Goal: Task Accomplishment & Management: Use online tool/utility

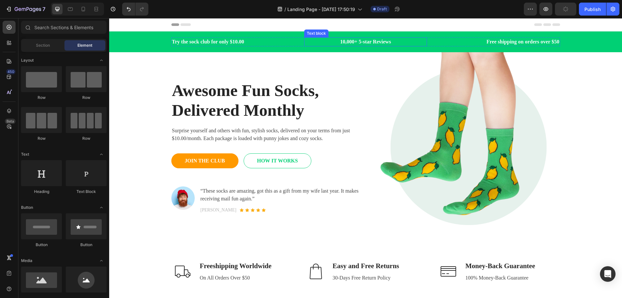
click at [307, 40] on p "10,000+ 5-star Reviews" at bounding box center [365, 42] width 121 height 8
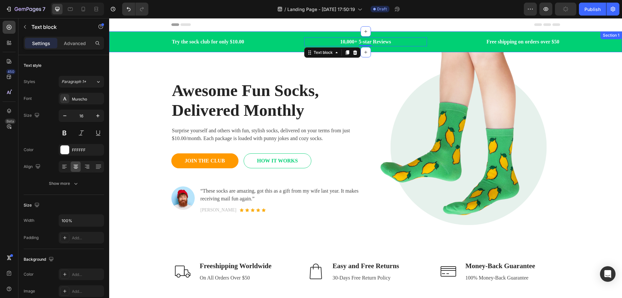
click at [139, 41] on div "Try the sock club for only $10.00 Text block 10,000+ 5-star Reviews Text block …" at bounding box center [365, 41] width 503 height 9
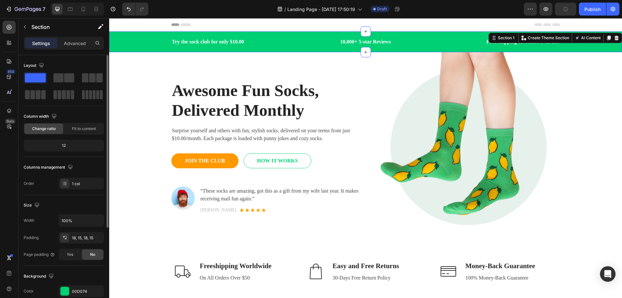
click at [38, 78] on span at bounding box center [35, 77] width 21 height 9
click at [63, 292] on div at bounding box center [65, 291] width 8 height 8
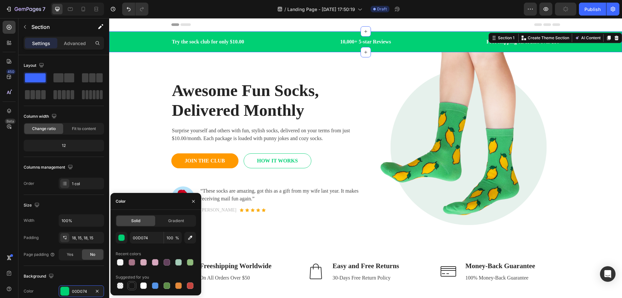
click at [135, 285] on div at bounding box center [132, 286] width 8 height 8
type input "151515"
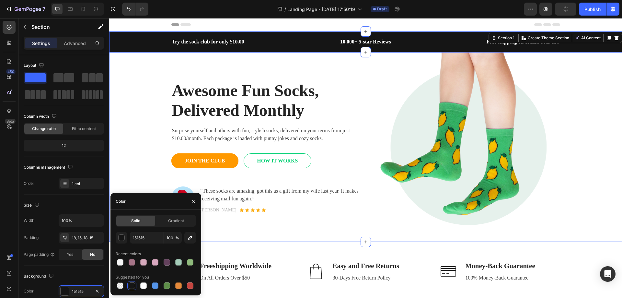
click at [597, 99] on div "Awesome Fun Socks, Delivered Monthly Heading Surprise yourself and others with …" at bounding box center [365, 147] width 503 height 190
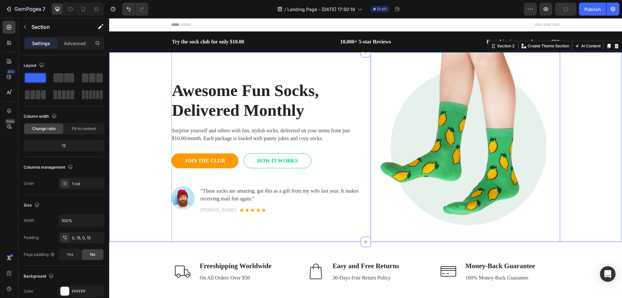
click at [502, 158] on img at bounding box center [466, 147] width 190 height 190
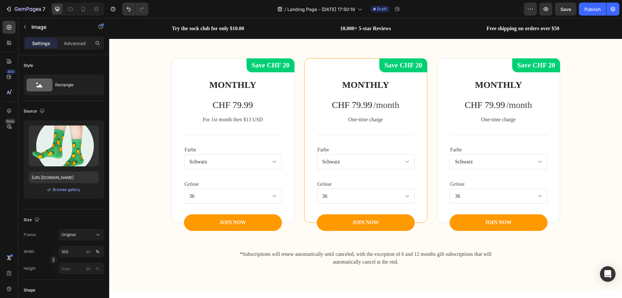
scroll to position [713, 0]
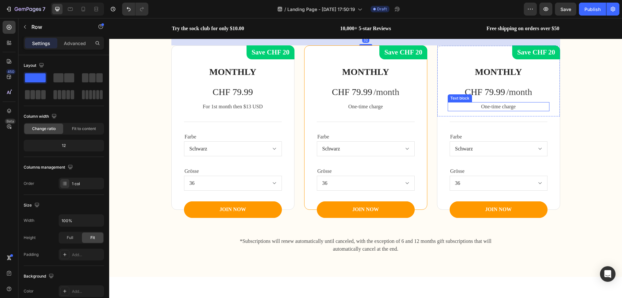
click at [540, 116] on div "MONTHLY Heading CHF 79.99 Product Price Product Price /month Text block Row One…" at bounding box center [499, 90] width 102 height 52
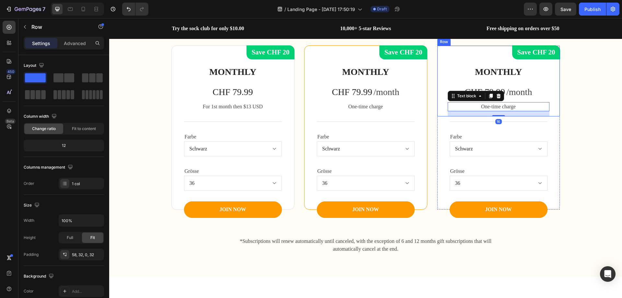
click at [547, 116] on div "MONTHLY Heading CHF 79.99 Product Price Product Price /month Text block Row One…" at bounding box center [498, 81] width 122 height 71
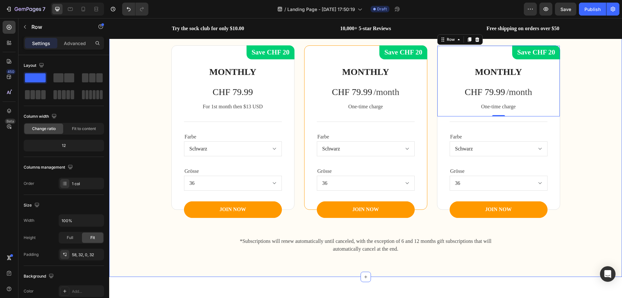
click at [150, 126] on div "Get Ready For A Fun Surprise Every Month! Heading Row With our Subscription Box…" at bounding box center [365, 119] width 503 height 284
click at [150, 99] on div "Get Ready For A Fun Surprise Every Month! Heading Row With our Subscription Box…" at bounding box center [365, 119] width 503 height 284
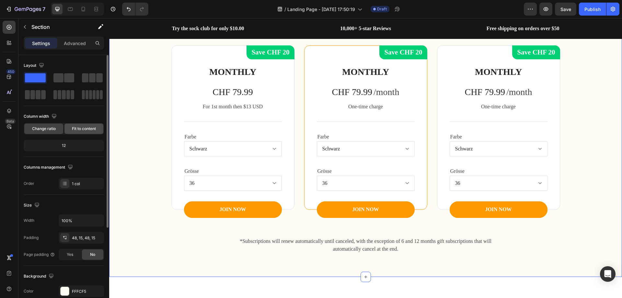
click at [96, 130] on div "Fit to content" at bounding box center [83, 128] width 39 height 10
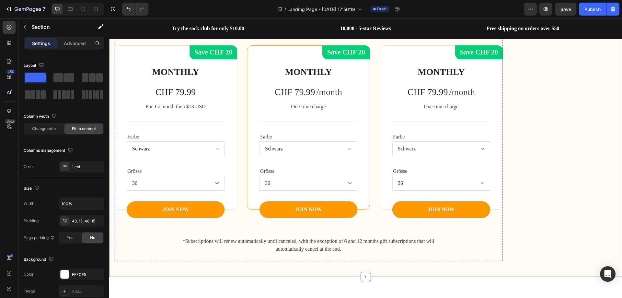
click at [191, 35] on div "Get Ready For A Fun Surprise Every Month! Heading Row With our Subscription Box…" at bounding box center [308, 10] width 389 height 50
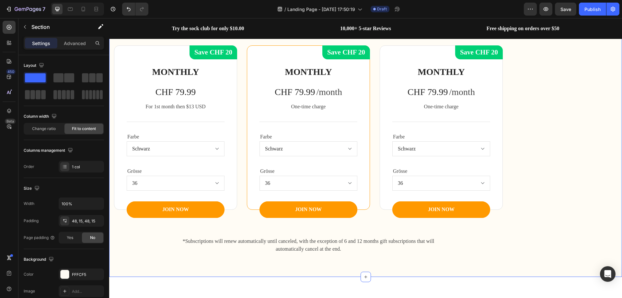
click at [414, 67] on div "Get Ready For A Fun Surprise Every Month! Heading Row With our Subscription Box…" at bounding box center [365, 118] width 513 height 315
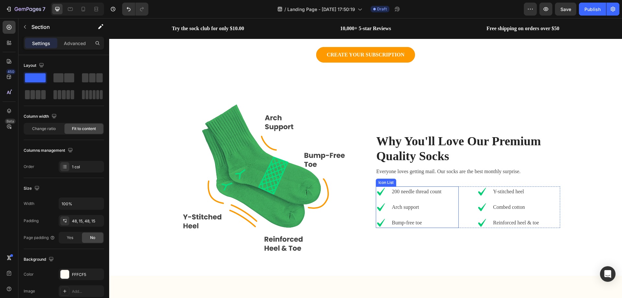
scroll to position [518, 0]
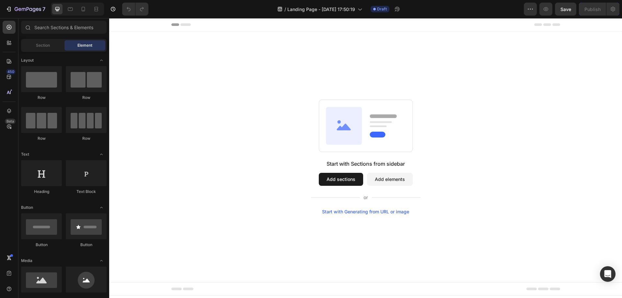
click at [391, 178] on button "Add elements" at bounding box center [390, 179] width 46 height 13
click at [349, 182] on button "Add sections" at bounding box center [341, 179] width 44 height 13
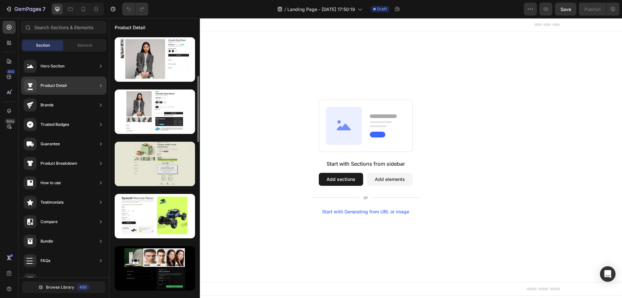
scroll to position [32, 0]
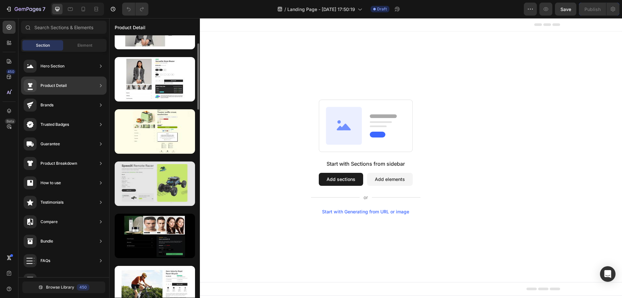
click at [166, 195] on div at bounding box center [155, 183] width 80 height 44
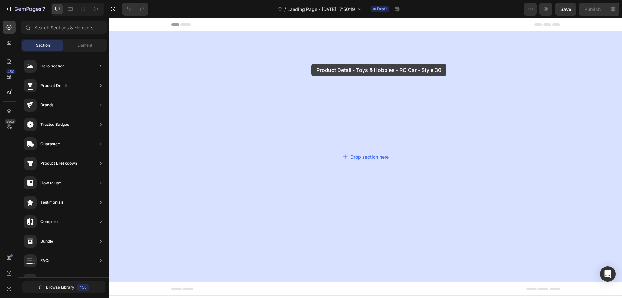
drag, startPoint x: 272, startPoint y: 210, endPoint x: 311, endPoint y: 63, distance: 151.7
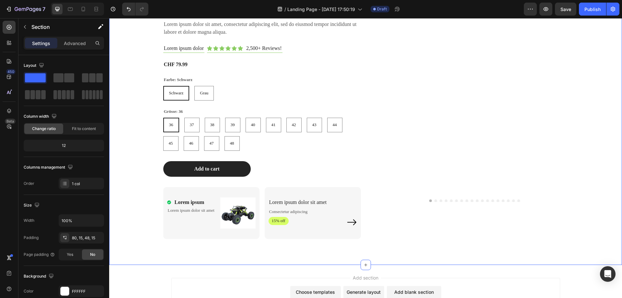
scroll to position [65, 0]
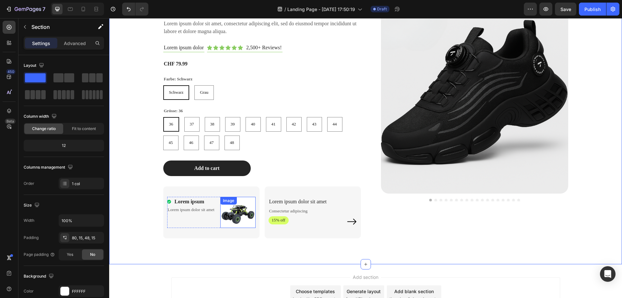
click at [240, 214] on img at bounding box center [237, 212] width 35 height 31
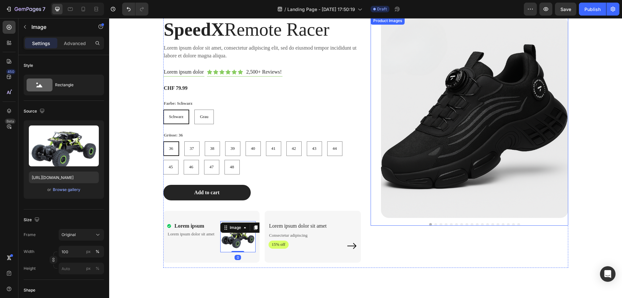
scroll to position [0, 0]
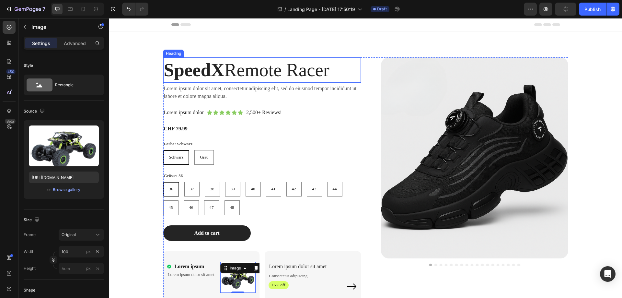
type input "[URL][DOMAIN_NAME]"
click at [217, 68] on strong "SpeedX" at bounding box center [194, 70] width 61 height 20
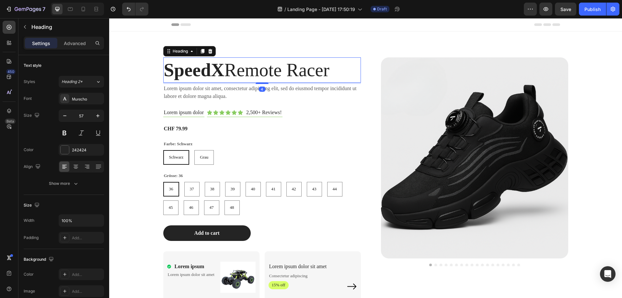
click at [217, 68] on strong "SpeedX" at bounding box center [194, 70] width 61 height 20
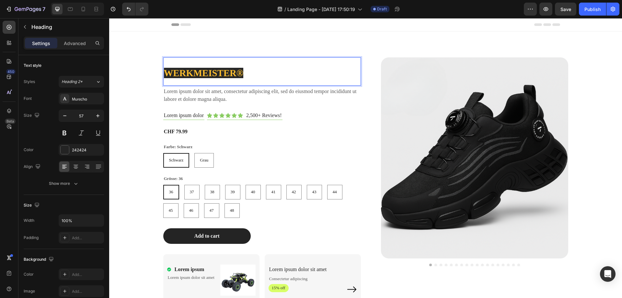
click at [273, 74] on p "WERKMEISTER®" at bounding box center [262, 71] width 196 height 27
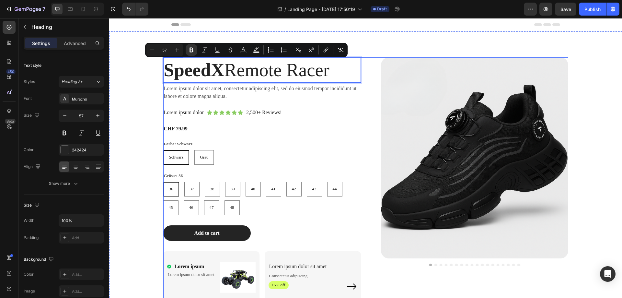
click at [342, 142] on div "Farbe: Schwarz Schwarz Schwarz Schwarz Grau Grau Grau" at bounding box center [262, 153] width 198 height 24
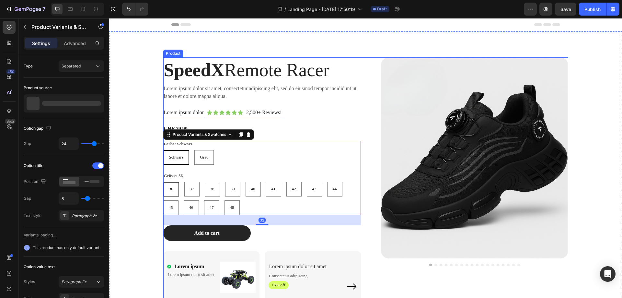
click at [343, 116] on div "Lorem ipsum dolor Text Block Icon Icon Icon Icon Icon Icon Icon List 2,500+ Rev…" at bounding box center [262, 113] width 198 height 8
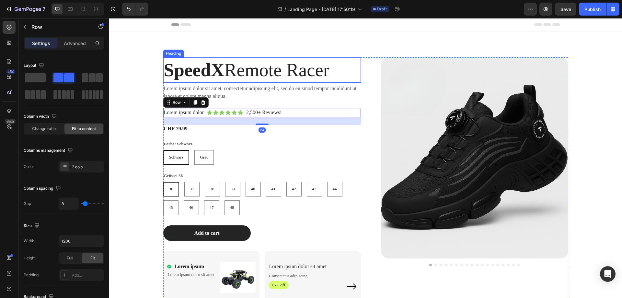
click at [297, 77] on p "⁠⁠⁠⁠⁠⁠⁠ SpeedX Remote Racer" at bounding box center [262, 70] width 196 height 24
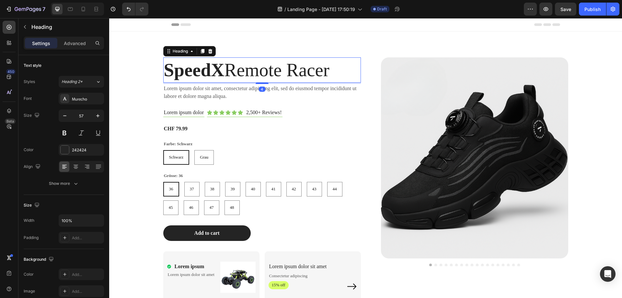
click at [301, 73] on p "SpeedX Remote Racer" at bounding box center [262, 70] width 196 height 24
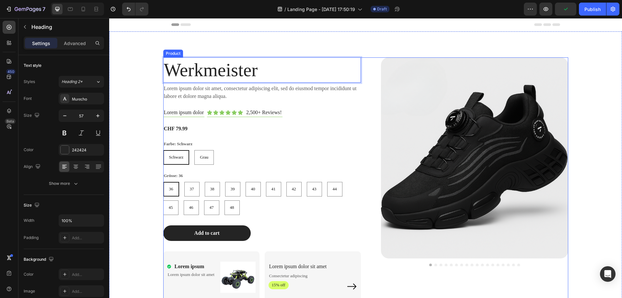
click at [209, 96] on p "Lorem ipsum dolor sit amet, consectetur adipiscing elit, sed do eiusmod tempor …" at bounding box center [262, 93] width 196 height 16
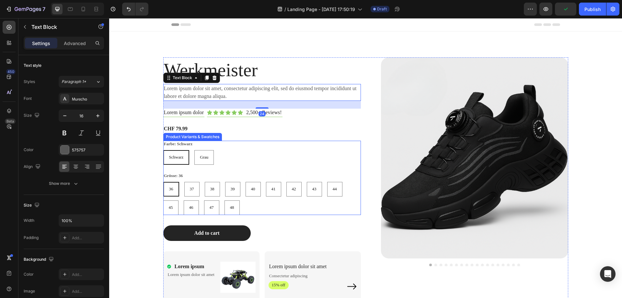
click at [334, 157] on div "Schwarz Schwarz Schwarz Grau Grau Grau" at bounding box center [262, 157] width 198 height 15
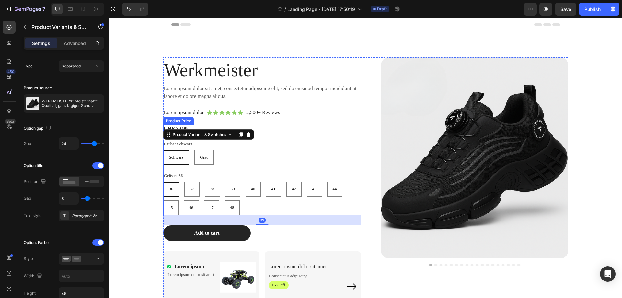
click at [344, 128] on div "CHF 79.99" at bounding box center [262, 129] width 198 height 8
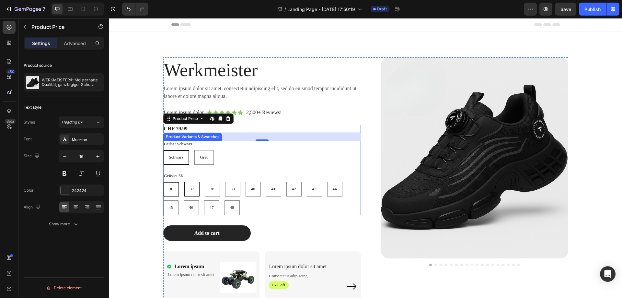
click at [190, 185] on div "37" at bounding box center [192, 189] width 15 height 11
click at [184, 182] on input "37 37 37" at bounding box center [184, 181] width 0 height 0
radio input "true"
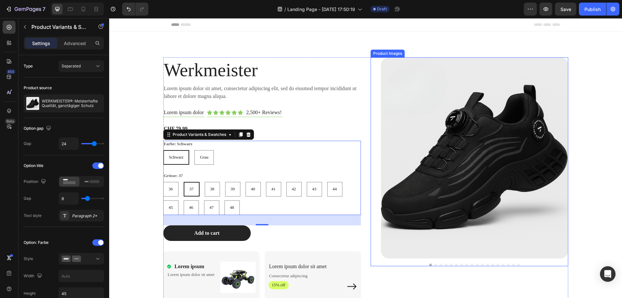
click at [378, 42] on div "Werkmeister Heading Lorem ipsum dolor sit amet, consectetur adipiscing elit, se…" at bounding box center [365, 179] width 513 height 297
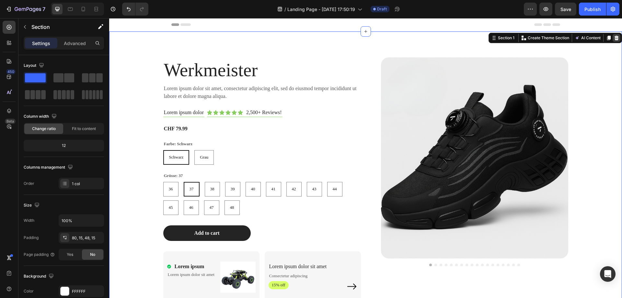
click at [615, 38] on icon at bounding box center [617, 38] width 4 height 5
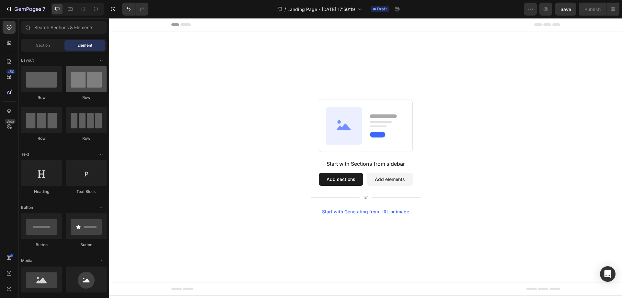
click at [98, 82] on div at bounding box center [86, 79] width 41 height 26
click at [50, 43] on span "Section" at bounding box center [43, 45] width 14 height 6
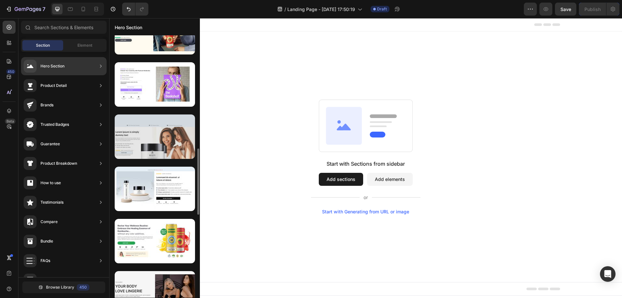
scroll to position [353, 0]
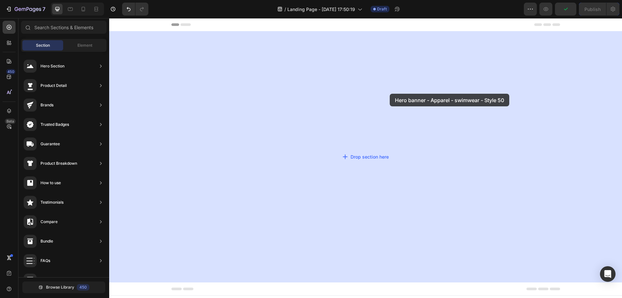
drag, startPoint x: 272, startPoint y: 260, endPoint x: 338, endPoint y: 67, distance: 203.5
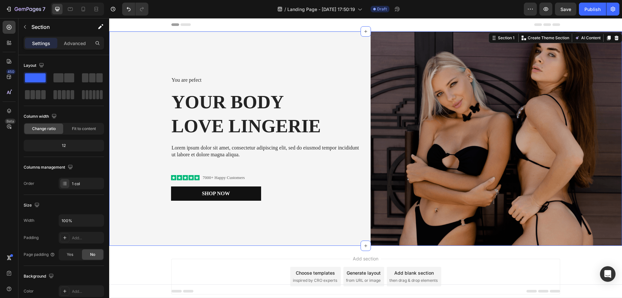
click at [616, 36] on div "Section 1 You can create reusable sections Create Theme Section AI Content Writ…" at bounding box center [555, 38] width 133 height 10
click at [615, 39] on icon at bounding box center [617, 38] width 4 height 5
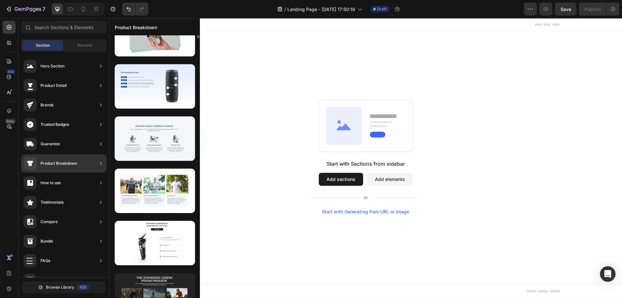
scroll to position [0, 0]
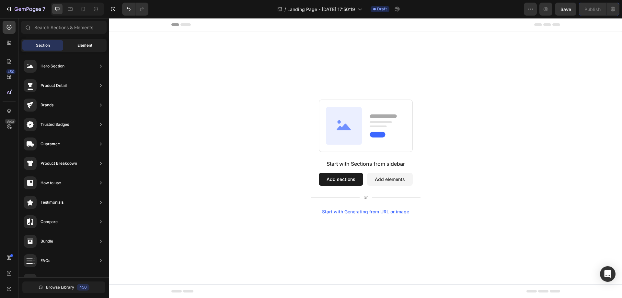
click at [96, 49] on div "Element" at bounding box center [84, 45] width 41 height 10
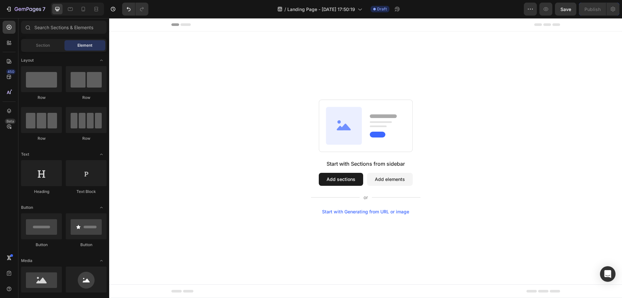
click at [142, 24] on div "Header" at bounding box center [365, 24] width 513 height 13
click at [126, 27] on span "Header" at bounding box center [128, 24] width 14 height 6
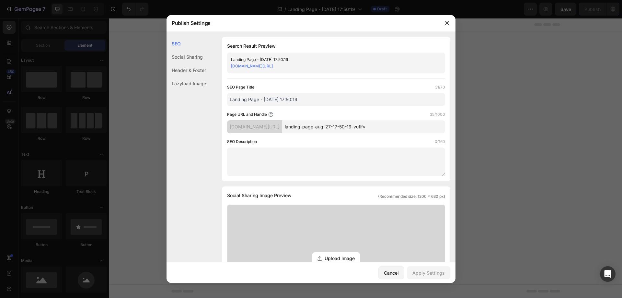
click at [447, 17] on div at bounding box center [447, 23] width 17 height 17
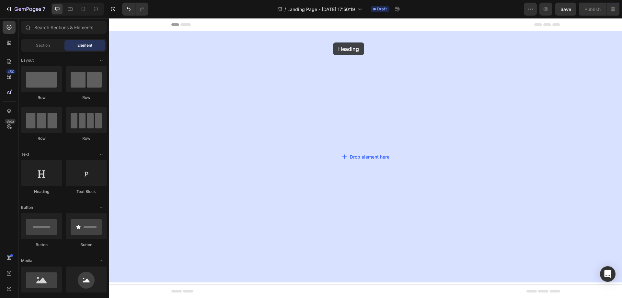
drag, startPoint x: 164, startPoint y: 203, endPoint x: 333, endPoint y: 42, distance: 233.7
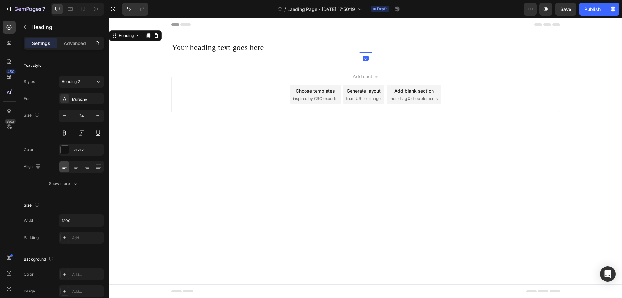
click at [238, 44] on h2 "Your heading text goes here" at bounding box center [365, 47] width 389 height 11
click at [296, 48] on p "Your heading text goes here" at bounding box center [365, 47] width 387 height 10
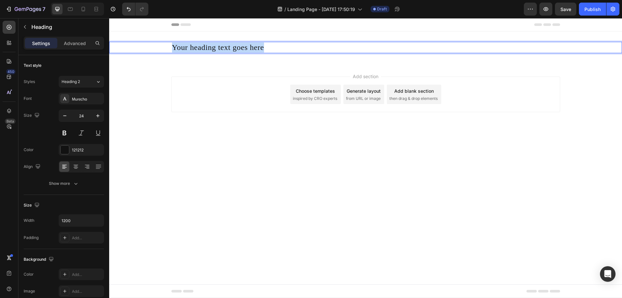
click at [296, 48] on p "Your heading text goes here" at bounding box center [365, 47] width 387 height 10
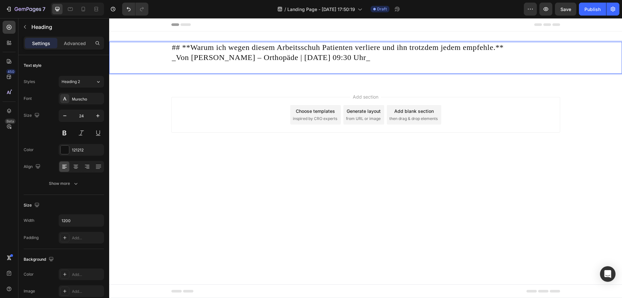
click at [478, 67] on p "_Von [PERSON_NAME] – Orthopäde | [DATE] 09:30 Uhr_" at bounding box center [365, 62] width 387 height 20
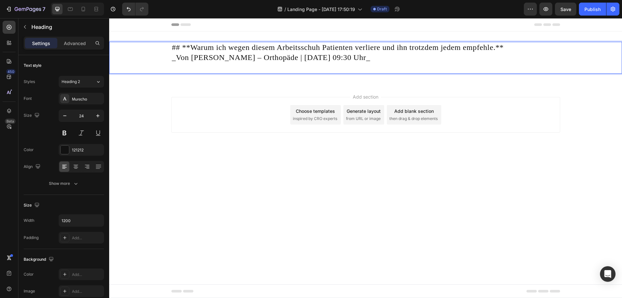
click at [465, 63] on p "_Von [PERSON_NAME] – Orthopäde | [DATE] 09:30 Uhr_" at bounding box center [365, 62] width 387 height 20
click at [457, 55] on p "_Von [PERSON_NAME] – Orthopäde | [DATE] 09:30 Uhr_" at bounding box center [365, 62] width 387 height 20
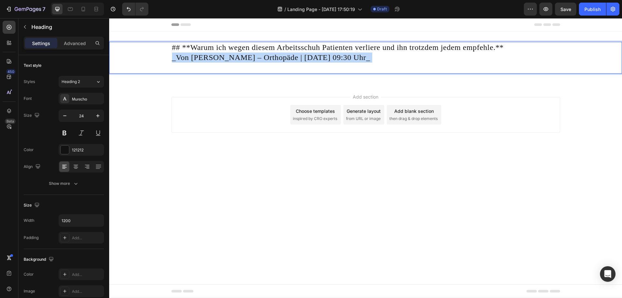
click at [457, 55] on p "_Von [PERSON_NAME] – Orthopäde | [DATE] 09:30 Uhr_" at bounding box center [365, 62] width 387 height 20
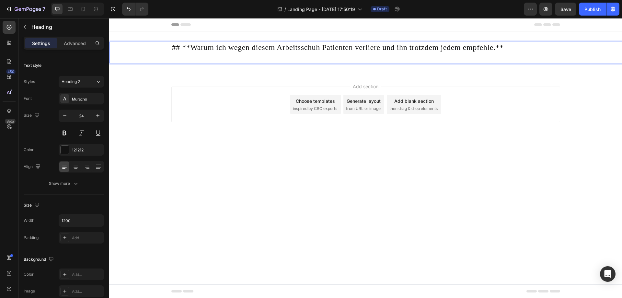
click at [457, 55] on p "Rich Text Editor. Editing area: main" at bounding box center [365, 57] width 387 height 10
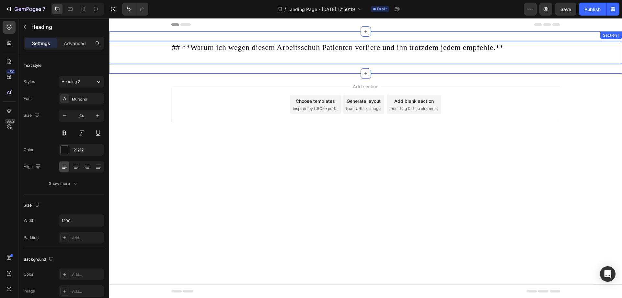
click at [469, 40] on div "## **Warum ich wegen diesem Arbeitsschuh Patienten verliere und ihn trotzdem je…" at bounding box center [365, 52] width 513 height 42
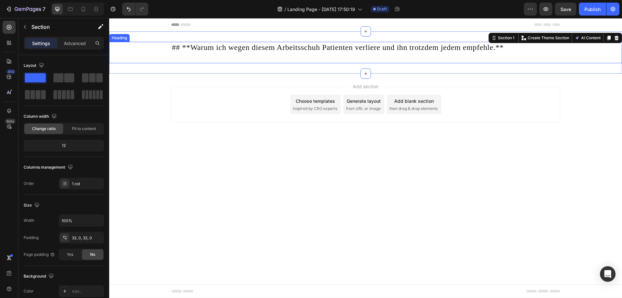
click at [471, 44] on p "## **Warum ich wegen diesem Arbeitsschuh Patienten verliere und ihn trotzdem je…" at bounding box center [365, 52] width 387 height 20
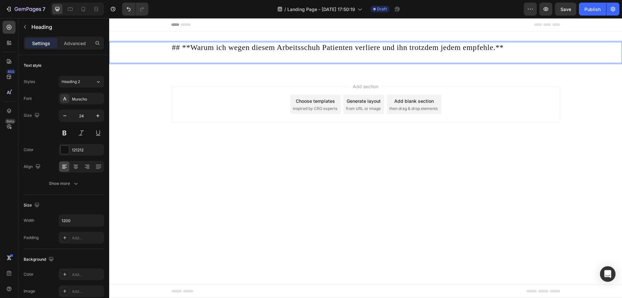
click at [472, 44] on p "## **Warum ich wegen diesem Arbeitsschuh Patienten verliere und ihn trotzdem je…" at bounding box center [365, 52] width 387 height 20
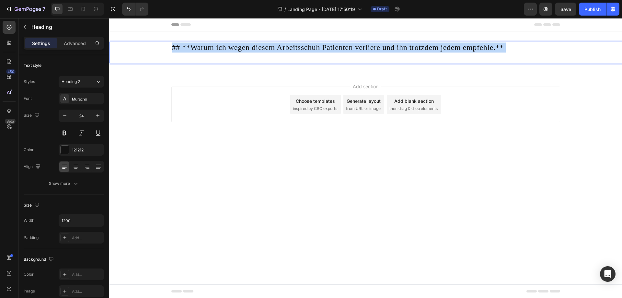
click at [472, 44] on p "## **Warum ich wegen diesem Arbeitsschuh Patienten verliere und ihn trotzdem je…" at bounding box center [365, 52] width 387 height 20
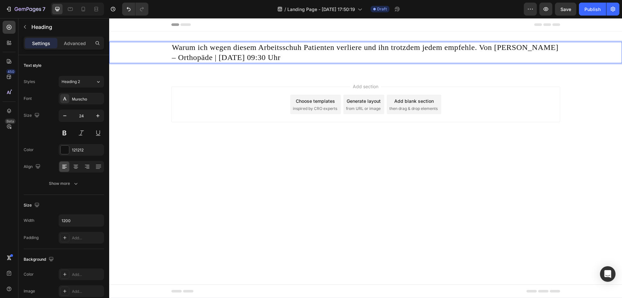
click at [220, 59] on p "Warum ich wegen diesem Arbeitsschuh Patienten verliere und ihn trotzdem jedem e…" at bounding box center [365, 52] width 387 height 20
click at [251, 58] on p "Warum ich wegen diesem Arbeitsschuh Patienten verliere und ihn trotzdem jedem e…" at bounding box center [365, 52] width 387 height 20
click at [283, 80] on div "Add section Choose templates inspired by CRO experts Generate layout from URL o…" at bounding box center [365, 114] width 513 height 80
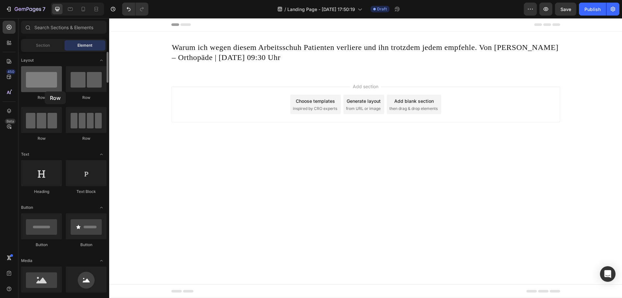
click at [45, 91] on div at bounding box center [41, 79] width 41 height 26
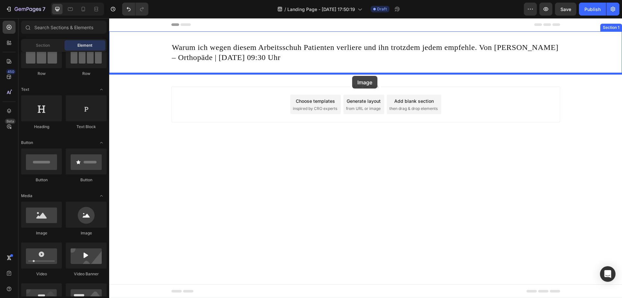
drag, startPoint x: 151, startPoint y: 240, endPoint x: 352, endPoint y: 76, distance: 260.0
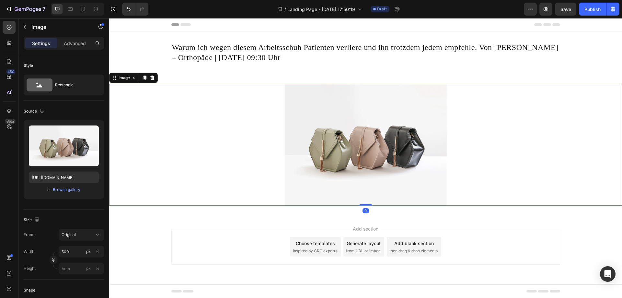
click at [370, 140] on img at bounding box center [366, 144] width 162 height 121
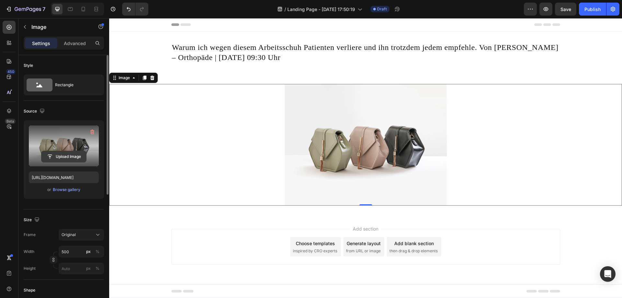
click at [56, 161] on input "file" at bounding box center [63, 156] width 45 height 11
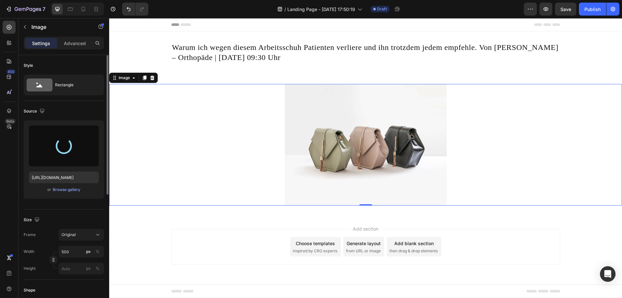
type input "[URL][DOMAIN_NAME]"
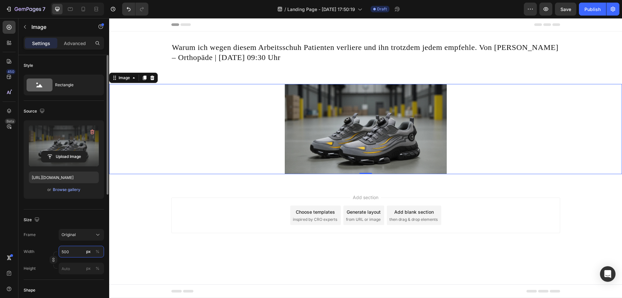
click at [63, 250] on input "500" at bounding box center [81, 252] width 45 height 12
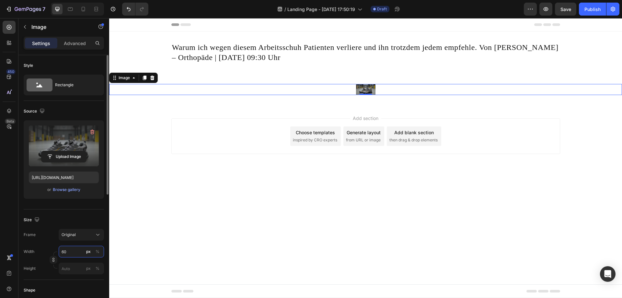
type input "6"
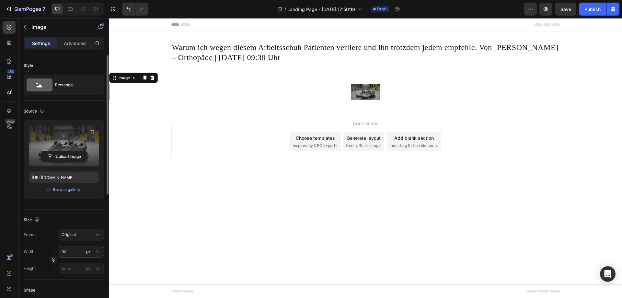
type input "900"
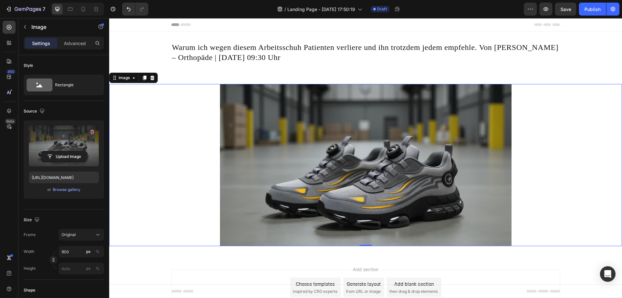
click at [163, 265] on div "Add section Choose templates inspired by CRO experts Generate layout from URL o…" at bounding box center [365, 296] width 513 height 80
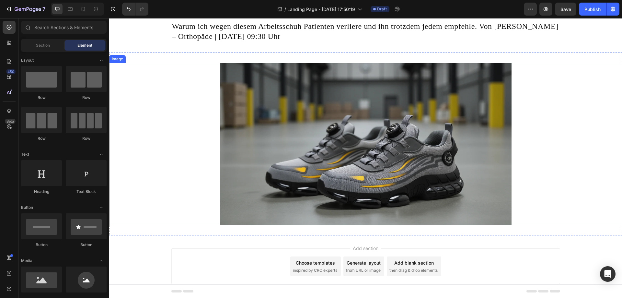
scroll to position [32, 0]
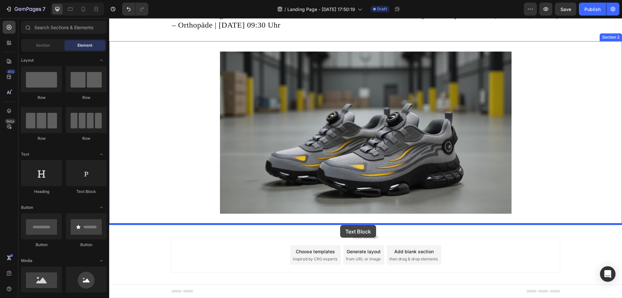
drag, startPoint x: 195, startPoint y: 194, endPoint x: 340, endPoint y: 225, distance: 148.0
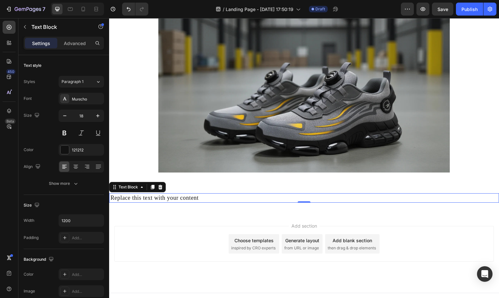
scroll to position [82, 0]
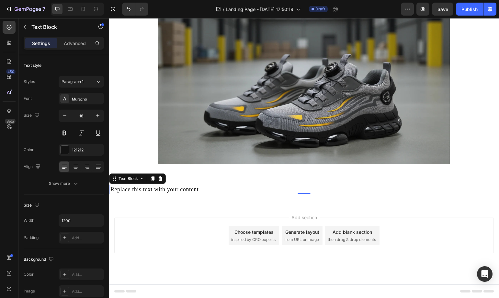
click at [208, 187] on div "Replace this text with your content" at bounding box center [304, 189] width 389 height 9
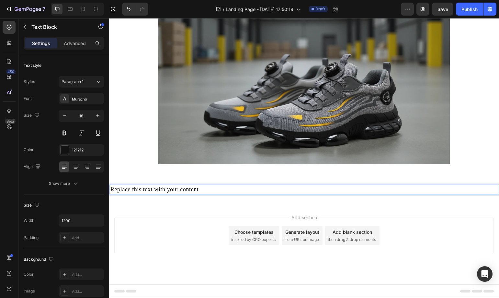
click at [208, 187] on p "Replace this text with your content" at bounding box center [303, 189] width 387 height 8
click at [207, 187] on p "Replace this text with your content" at bounding box center [303, 189] width 387 height 8
click at [192, 185] on p "Replace this text with your content" at bounding box center [303, 189] width 387 height 8
click at [196, 191] on p "Replace this text with your content" at bounding box center [303, 189] width 387 height 8
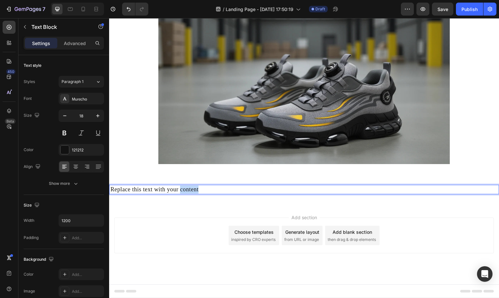
click at [196, 191] on p "Replace this text with your content" at bounding box center [303, 189] width 387 height 8
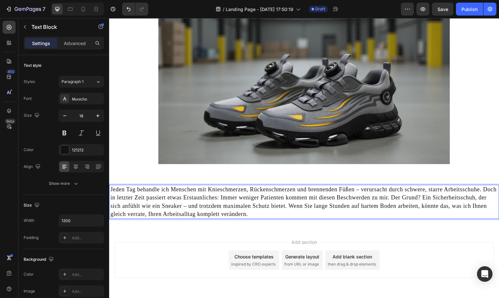
click at [290, 215] on p "Jeden Tag behandle ich Menschen mit Knieschmerzen, Rückenschmerzen und brennend…" at bounding box center [303, 201] width 387 height 33
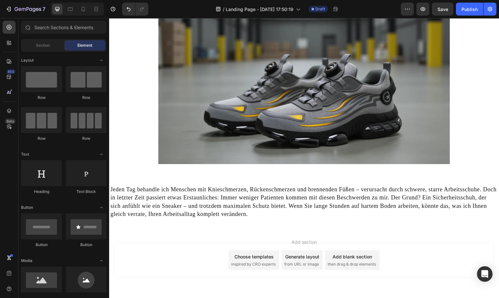
click at [367, 232] on div "Add section Choose templates inspired by CRO experts Generate layout from URL o…" at bounding box center [304, 269] width 390 height 80
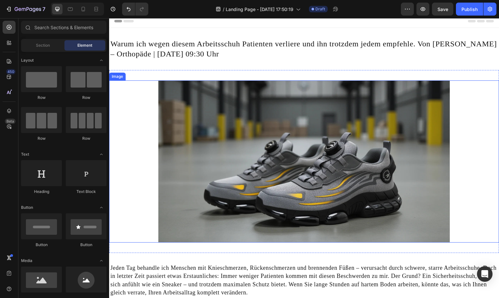
scroll to position [0, 0]
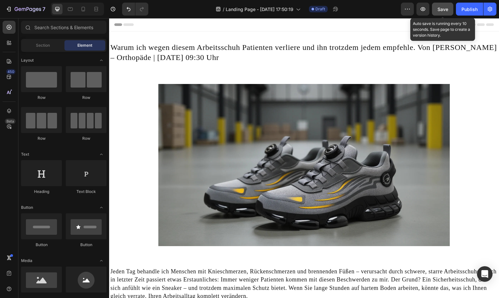
click at [446, 9] on span "Save" at bounding box center [443, 9] width 11 height 6
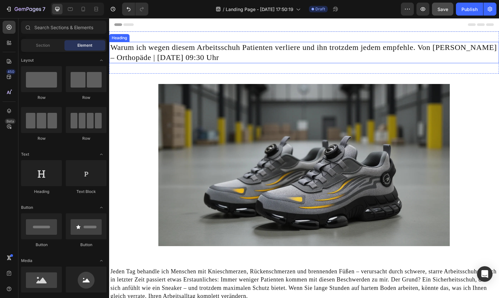
click at [198, 44] on h2 "Warum ich wegen diesem Arbeitsschuh Patienten verliere und ihn trotzdem jedem e…" at bounding box center [304, 52] width 389 height 21
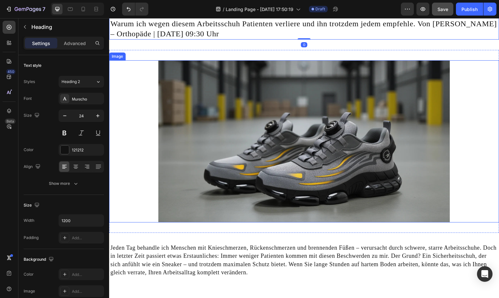
scroll to position [65, 0]
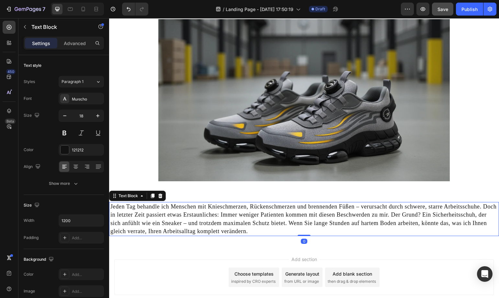
click at [194, 210] on p "Jeden Tag behandle ich Menschen mit Knieschmerzen, Rückenschmerzen und brennend…" at bounding box center [303, 218] width 387 height 33
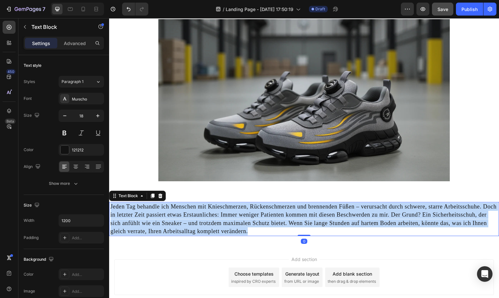
click at [194, 210] on p "Jeden Tag behandle ich Menschen mit Knieschmerzen, Rückenschmerzen und brennend…" at bounding box center [303, 218] width 387 height 33
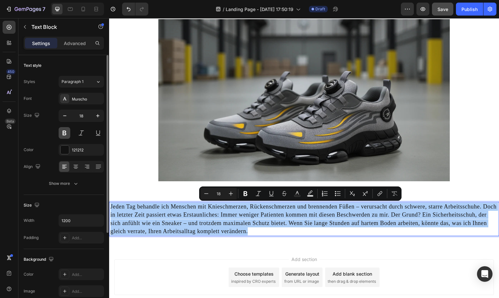
click at [67, 133] on button at bounding box center [65, 133] width 12 height 12
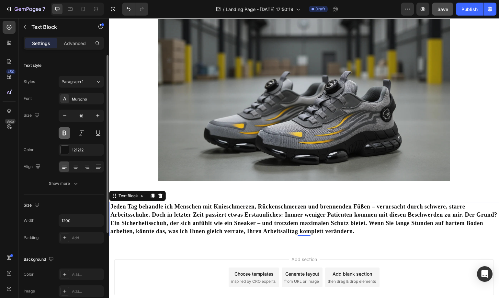
click at [67, 133] on button at bounding box center [65, 133] width 12 height 12
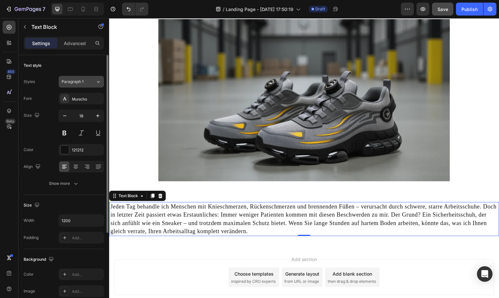
click at [82, 85] on button "Paragraph 1" at bounding box center [81, 82] width 45 height 12
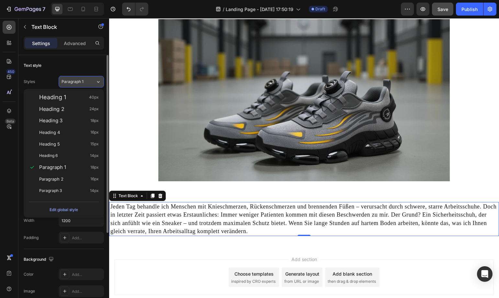
click at [82, 85] on button "Paragraph 1" at bounding box center [81, 82] width 45 height 12
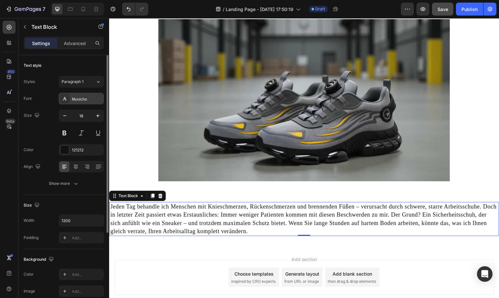
click at [84, 102] on div "Murecho" at bounding box center [81, 99] width 45 height 12
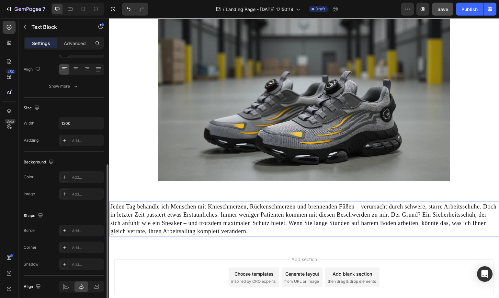
scroll to position [123, 0]
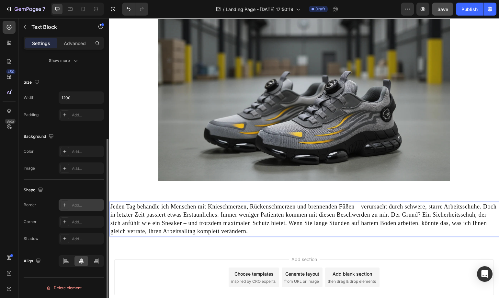
click at [80, 203] on div "Add..." at bounding box center [87, 205] width 30 height 6
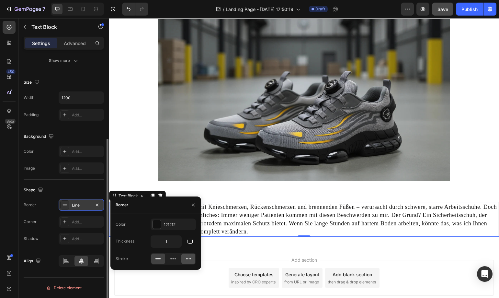
click at [185, 259] on icon at bounding box center [188, 258] width 6 height 6
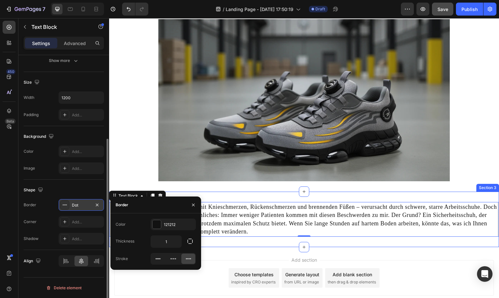
click at [269, 241] on div "Jeden Tag behandle ich Menschen mit Knieschmerzen, Rückenschmerzen und brennend…" at bounding box center [304, 218] width 390 height 55
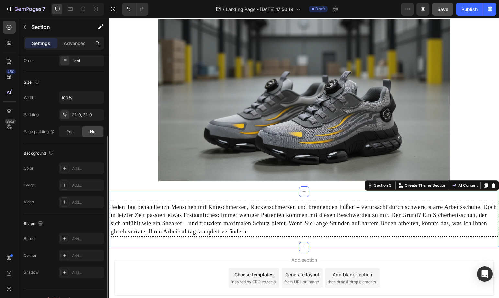
scroll to position [0, 0]
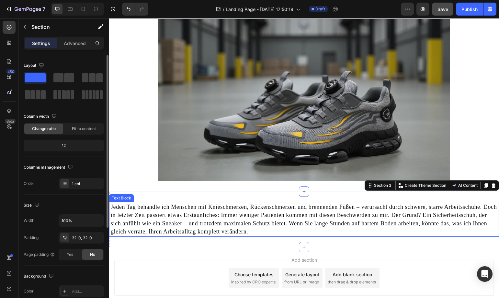
click at [261, 229] on p "Jeden Tag behandle ich Menschen mit Knieschmerzen, Rückenschmerzen und brennend…" at bounding box center [304, 219] width 387 height 33
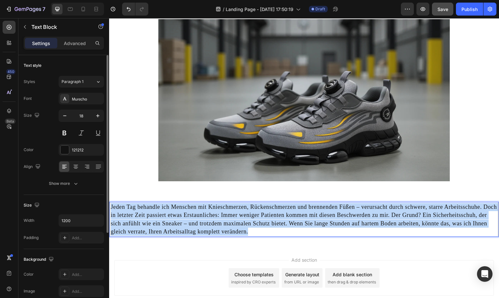
click at [261, 229] on p "Jeden Tag behandle ich Menschen mit Knieschmerzen, Rückenschmerzen und brennend…" at bounding box center [304, 219] width 387 height 33
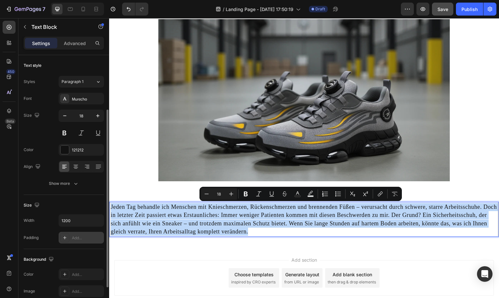
scroll to position [97, 0]
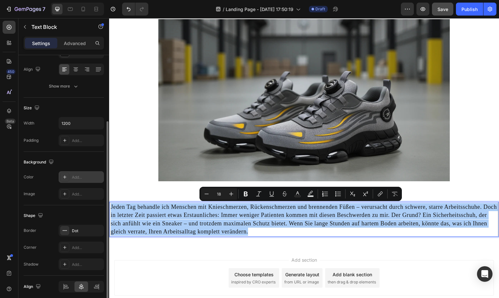
click at [91, 172] on div "Add..." at bounding box center [81, 177] width 45 height 12
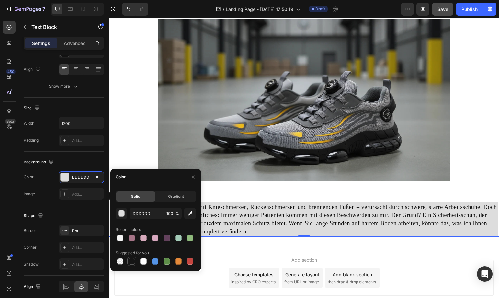
click at [131, 259] on div at bounding box center [132, 261] width 6 height 6
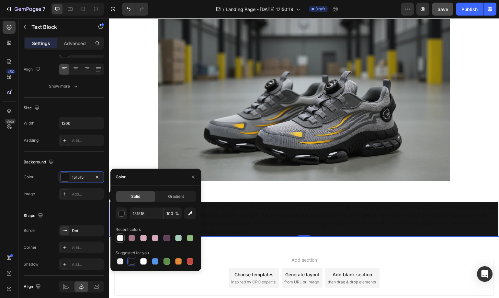
click at [120, 239] on div at bounding box center [120, 238] width 6 height 6
type input "F5F5F5"
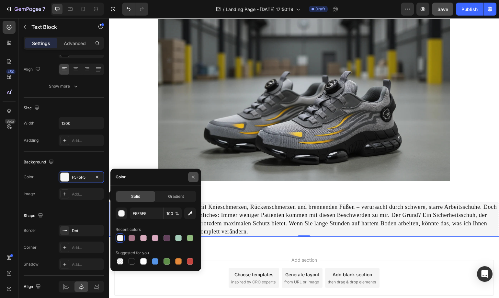
click at [196, 176] on button "button" at bounding box center [193, 177] width 10 height 10
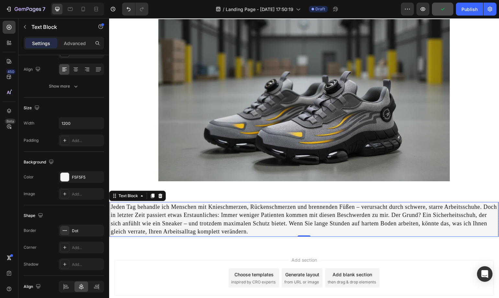
click at [228, 265] on div "Add section Choose templates inspired by CRO experts Generate layout from URL o…" at bounding box center [304, 278] width 380 height 36
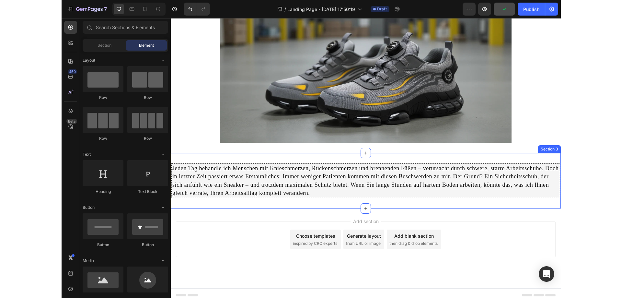
scroll to position [107, 0]
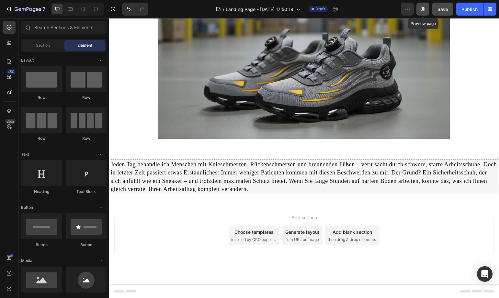
click at [429, 9] on button "button" at bounding box center [423, 9] width 13 height 13
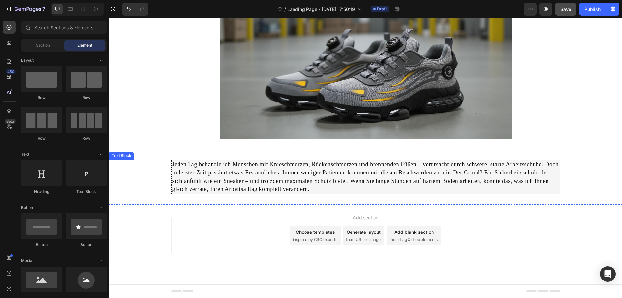
click at [272, 176] on p "Jeden Tag behandle ich Menschen mit Knieschmerzen, Rückenschmerzen und brennend…" at bounding box center [365, 176] width 387 height 33
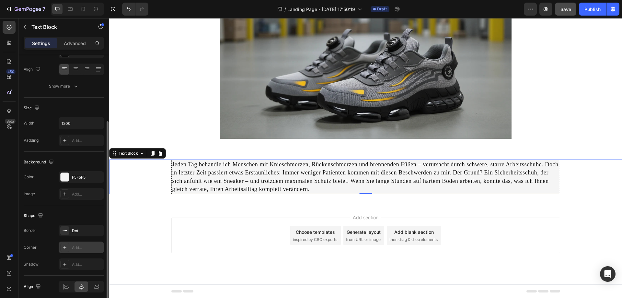
scroll to position [123, 0]
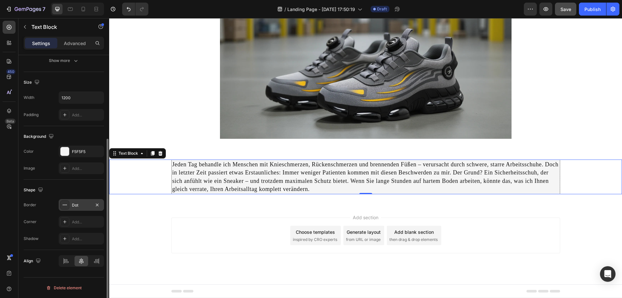
click at [78, 206] on div "Dot" at bounding box center [81, 205] width 19 height 6
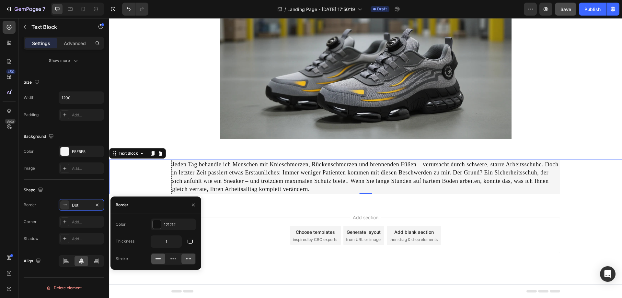
click at [156, 261] on icon at bounding box center [158, 258] width 6 height 6
click at [222, 227] on div "Add section Choose templates inspired by CRO experts Generate layout from URL o…" at bounding box center [365, 235] width 389 height 36
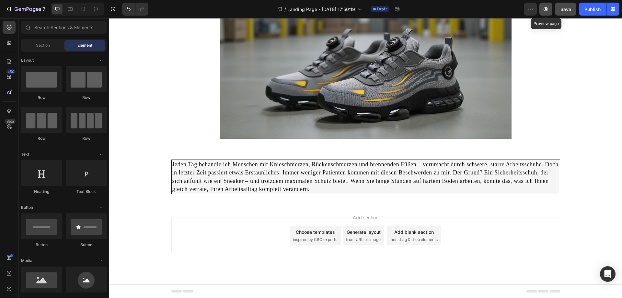
click at [548, 6] on icon "button" at bounding box center [546, 9] width 6 height 6
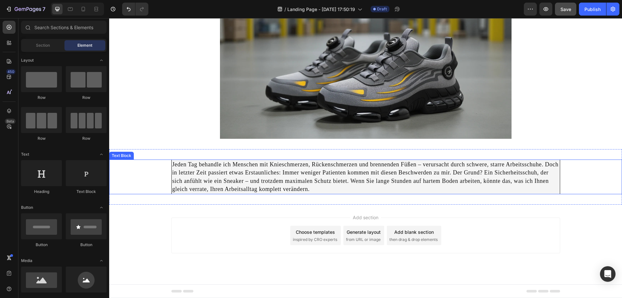
click at [225, 176] on p "Jeden Tag behandle ich Menschen mit Knieschmerzen, Rückenschmerzen und brennend…" at bounding box center [365, 176] width 387 height 33
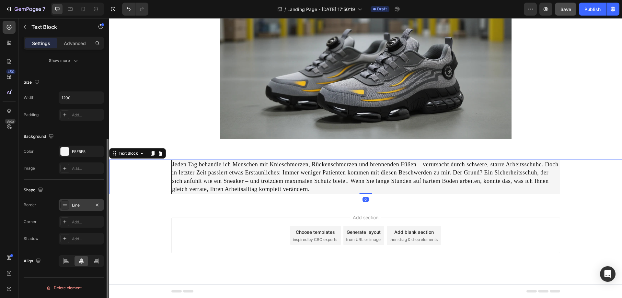
click at [96, 209] on div "Line" at bounding box center [81, 205] width 45 height 12
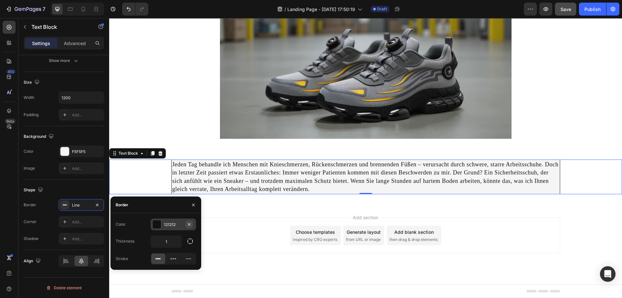
click at [189, 224] on icon "button" at bounding box center [189, 224] width 3 height 3
click at [218, 220] on div "Add section Choose templates inspired by CRO experts Generate layout from URL o…" at bounding box center [365, 235] width 389 height 36
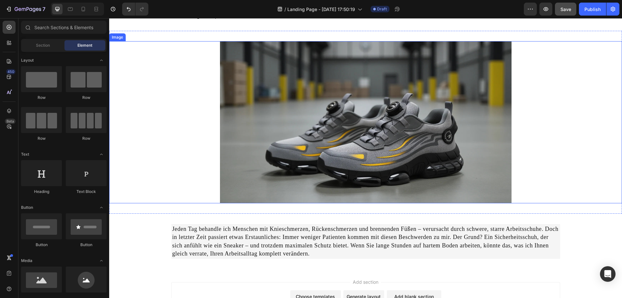
scroll to position [42, 0]
click at [306, 121] on img at bounding box center [366, 122] width 292 height 162
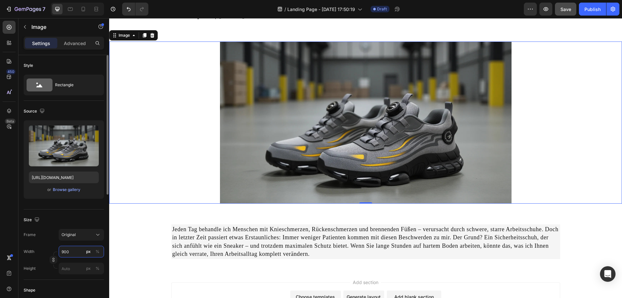
click at [64, 253] on input "900" at bounding box center [81, 252] width 45 height 12
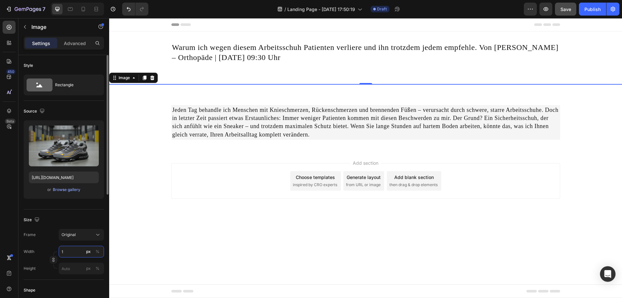
scroll to position [0, 0]
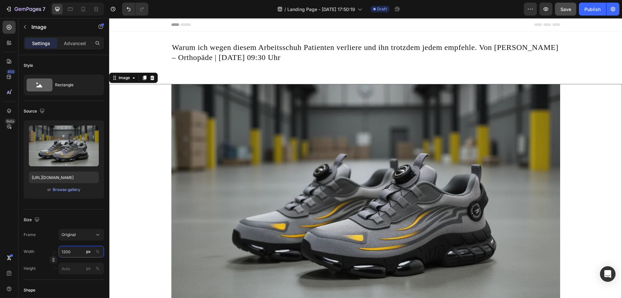
type input "1200"
click at [150, 197] on div at bounding box center [365, 192] width 513 height 216
click at [547, 10] on icon "button" at bounding box center [546, 9] width 5 height 4
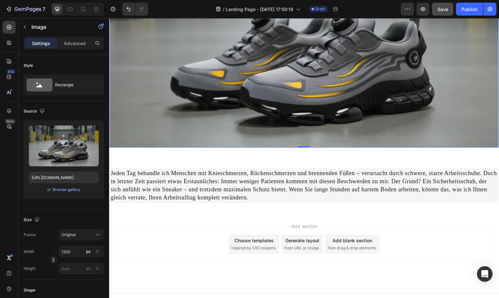
scroll to position [159, 0]
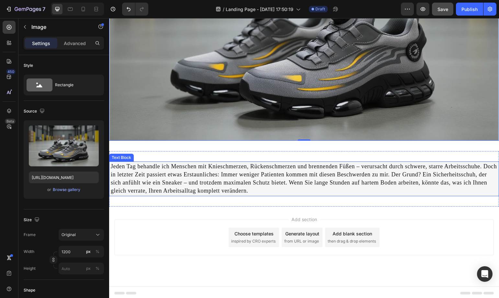
click at [160, 165] on p "Jeden Tag behandle ich Menschen mit Knieschmerzen, Rückenschmerzen und brennend…" at bounding box center [304, 178] width 387 height 33
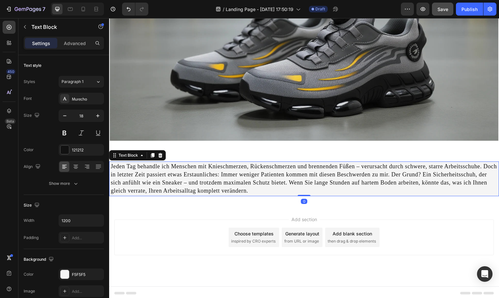
click at [111, 164] on p "Jeden Tag behandle ich Menschen mit Knieschmerzen, Rückenschmerzen und brennend…" at bounding box center [304, 178] width 387 height 33
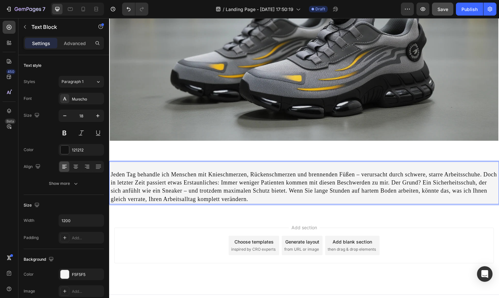
click at [121, 166] on p "Rich Text Editor. Editing area: main" at bounding box center [304, 166] width 387 height 8
click at [165, 165] on span "Aus welchen Gründen empfehle ich dieses Modell meinen Patienten?" at bounding box center [189, 167] width 157 height 6
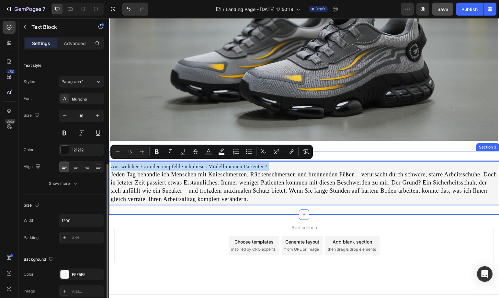
scroll to position [65, 0]
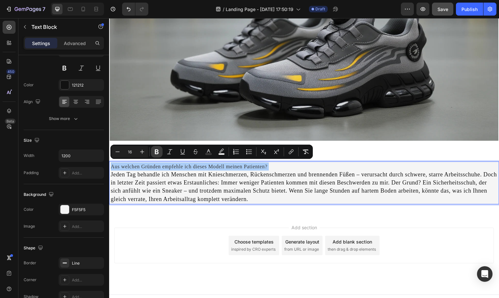
click at [157, 152] on icon "Editor contextual toolbar" at bounding box center [157, 151] width 4 height 5
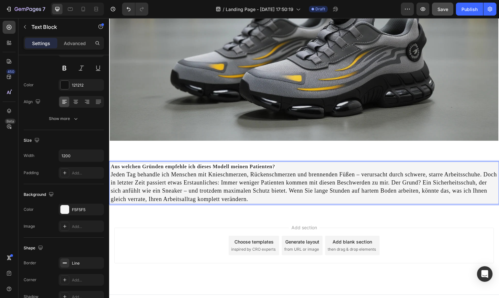
click at [143, 165] on strong "Aus welchen Gründen empfehle ich dieses Modell meinen Patienten?" at bounding box center [193, 167] width 165 height 6
click at [154, 164] on strong "Aus welchen Gründen empfehle ich dieses Modell meinen Patienten?" at bounding box center [193, 167] width 165 height 6
click at [153, 164] on strong "Aus welchen Gründen empfehle ich dieses Modell meinen Patienten?" at bounding box center [193, 167] width 165 height 6
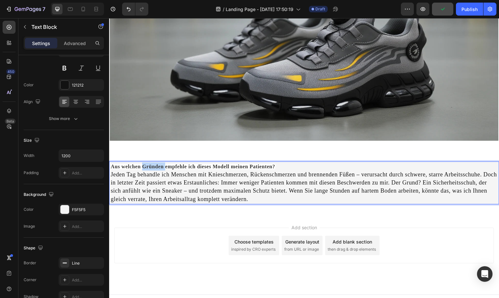
click at [153, 164] on strong "Aus welchen Gründen empfehle ich dieses Modell meinen Patienten?" at bounding box center [193, 167] width 165 height 6
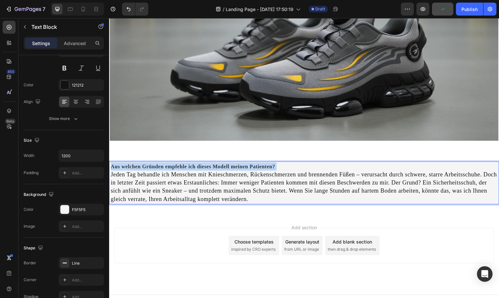
click at [153, 164] on strong "Aus welchen Gründen empfehle ich dieses Modell meinen Patienten?" at bounding box center [193, 167] width 165 height 6
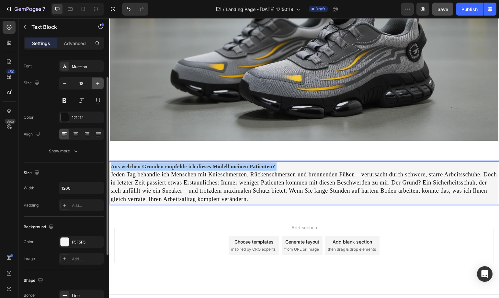
click at [95, 86] on icon "button" at bounding box center [98, 83] width 6 height 6
type input "19"
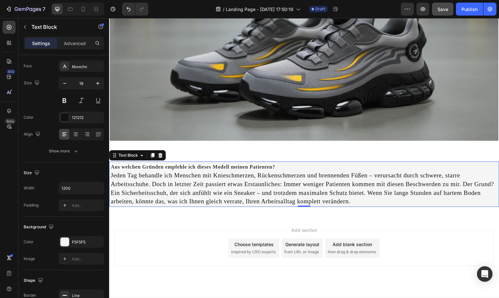
click at [415, 225] on div "Add section Choose templates inspired by CRO experts Generate layout from URL o…" at bounding box center [304, 257] width 390 height 80
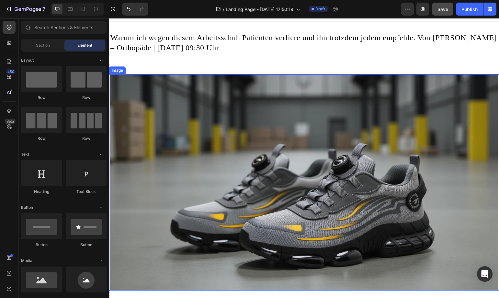
scroll to position [0, 0]
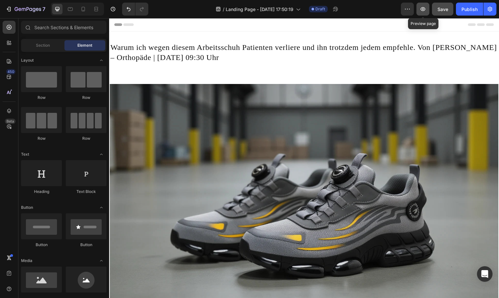
click at [428, 9] on button "button" at bounding box center [423, 9] width 13 height 13
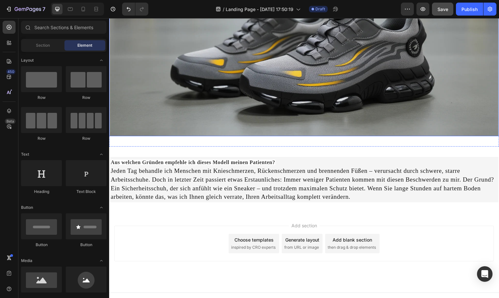
scroll to position [170, 0]
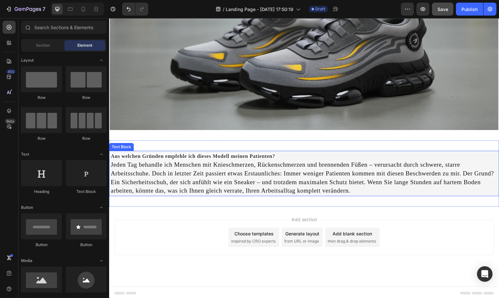
click at [215, 167] on p "Jeden Tag behandle ich Menschen mit Knieschmerzen, Rückenschmerzen und brennend…" at bounding box center [304, 177] width 387 height 34
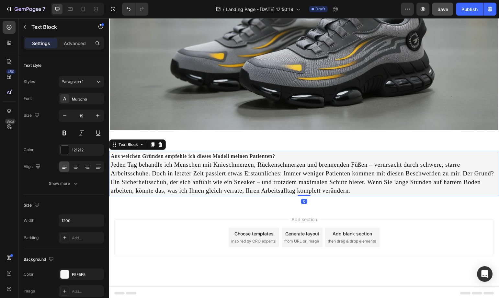
click at [215, 167] on p "Jeden Tag behandle ich Menschen mit Knieschmerzen, Rückenschmerzen und brennend…" at bounding box center [304, 177] width 387 height 34
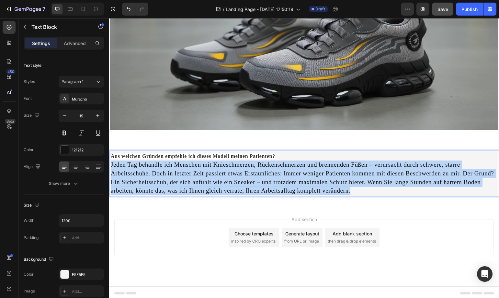
click at [215, 167] on p "Jeden Tag behandle ich Menschen mit Knieschmerzen, Rückenschmerzen und brennend…" at bounding box center [304, 177] width 387 height 34
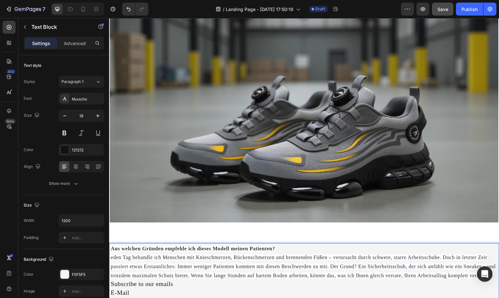
scroll to position [138, 0]
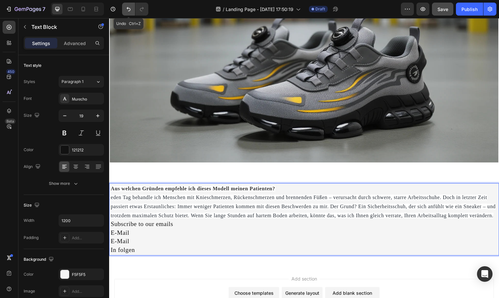
click at [134, 10] on button "Undo/Redo" at bounding box center [128, 9] width 13 height 13
type input "18"
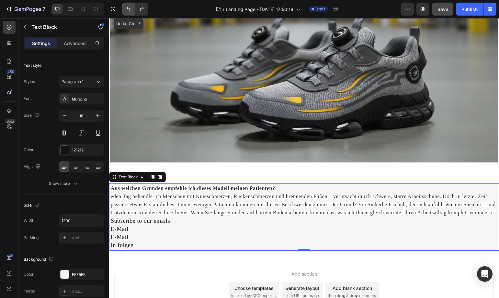
click at [134, 10] on button "Undo/Redo" at bounding box center [128, 9] width 13 height 13
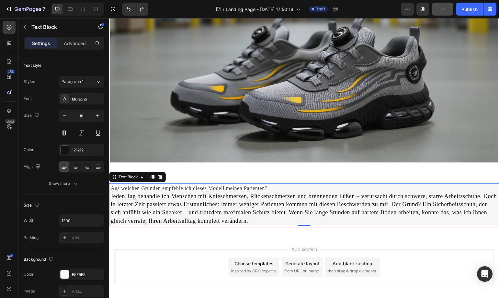
click at [220, 236] on div "Add section Choose templates inspired by CRO experts Generate layout from URL o…" at bounding box center [304, 276] width 390 height 80
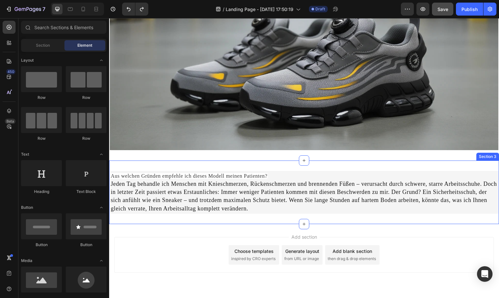
scroll to position [135, 0]
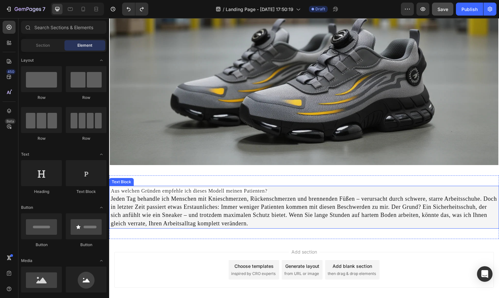
click at [229, 189] on span "Aus welchen Gründen empfehle ich dieses Modell meinen Patienten?" at bounding box center [189, 191] width 157 height 6
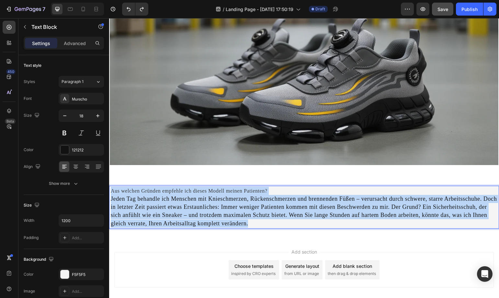
drag, startPoint x: 294, startPoint y: 223, endPoint x: 109, endPoint y: 190, distance: 187.9
click at [110, 190] on div "Aus welchen Gründen empfehle ich dieses Modell meinen Patienten? Jeden Tag beha…" at bounding box center [304, 207] width 389 height 43
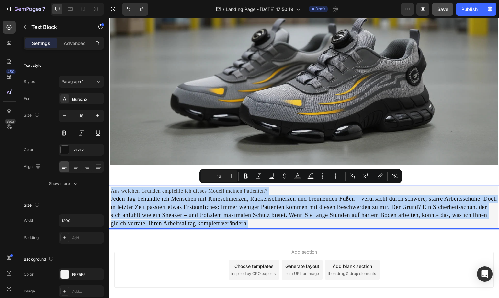
copy div "Aus welchen Gründen empfehle ich dieses Modell meinen Patienten? Jeden Tag beha…"
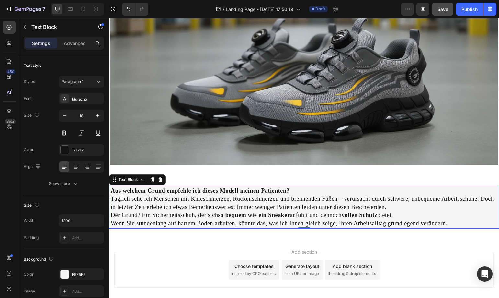
scroll to position [167, 0]
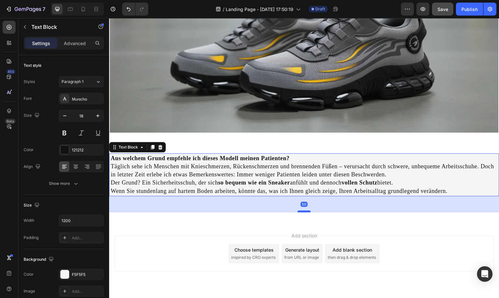
drag, startPoint x: 305, startPoint y: 192, endPoint x: 307, endPoint y: 209, distance: 16.7
click at [307, 210] on div at bounding box center [304, 211] width 13 height 2
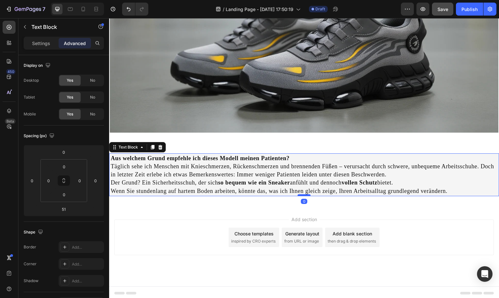
drag, startPoint x: 304, startPoint y: 209, endPoint x: 306, endPoint y: 192, distance: 17.0
click at [306, 194] on div at bounding box center [304, 195] width 13 height 2
type input "0"
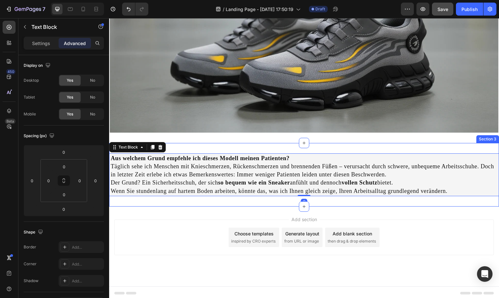
click at [350, 202] on div "Aus welchem Grund empfehle ich dieses Modell meinen Patienten? Täglich sehe ich…" at bounding box center [304, 174] width 390 height 63
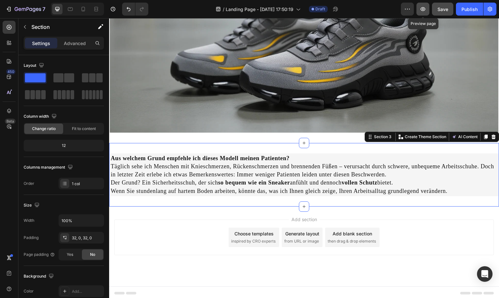
click at [418, 13] on button "button" at bounding box center [423, 9] width 13 height 13
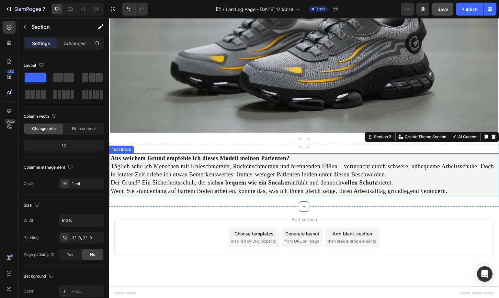
click at [405, 172] on p "Täglich sehe ich Menschen mit Knieschmerzen, Rückenschmerzen und brennenden Füß…" at bounding box center [304, 174] width 387 height 25
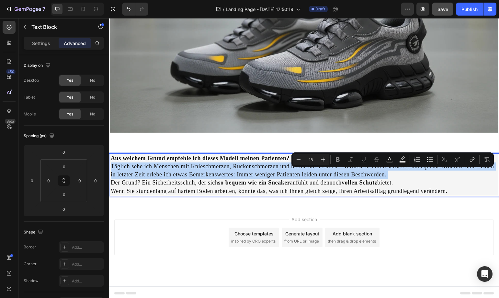
click at [405, 172] on p "Täglich sehe ich Menschen mit Knieschmerzen, Rückenschmerzen und brennenden Füß…" at bounding box center [304, 174] width 387 height 25
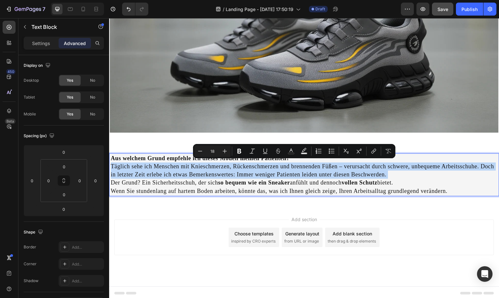
click at [405, 172] on p "Täglich sehe ich Menschen mit Knieschmerzen, Rückenschmerzen und brennenden Füß…" at bounding box center [304, 174] width 387 height 25
click at [403, 172] on p "Täglich sehe ich Menschen mit Knieschmerzen, Rückenschmerzen und brennenden Füß…" at bounding box center [304, 174] width 387 height 25
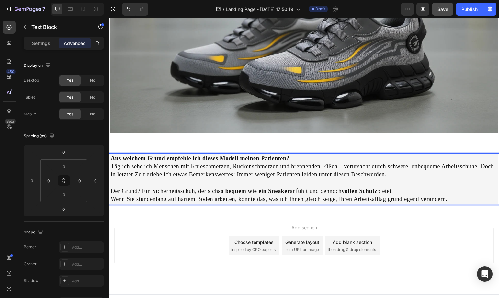
scroll to position [176, 0]
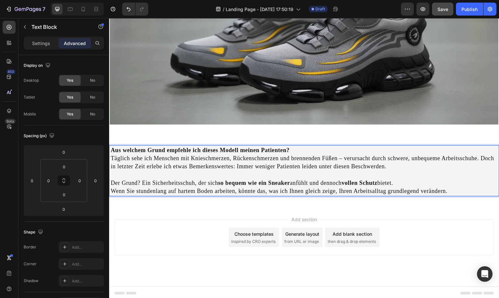
click at [456, 191] on p "Wenn Sie stundenlang auf hartem Boden arbeiten, könnte das, was ich Ihnen gleic…" at bounding box center [304, 191] width 387 height 8
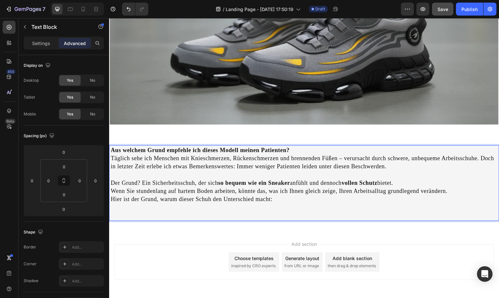
click at [247, 196] on p "Hier ist der Grund, warum dieser Schuh den Unterschied macht:" at bounding box center [304, 199] width 387 height 8
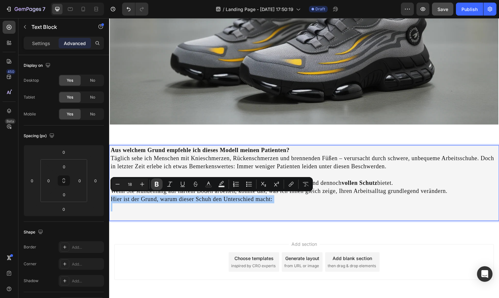
click at [157, 186] on icon "Editor contextual toolbar" at bounding box center [157, 184] width 4 height 5
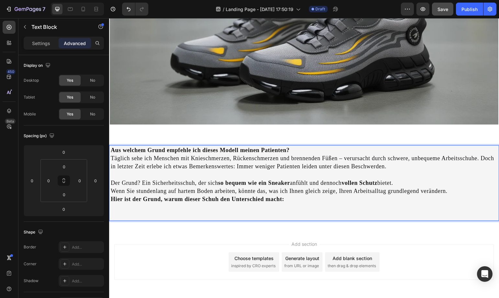
click at [166, 150] on strong "Aus welchem Grund empfehle ich dieses Modell meinen Patienten?" at bounding box center [200, 150] width 179 height 6
click at [167, 147] on strong "Aus welchem Grund empfehle ich dieses Modell meinen Patienten?" at bounding box center [200, 150] width 179 height 6
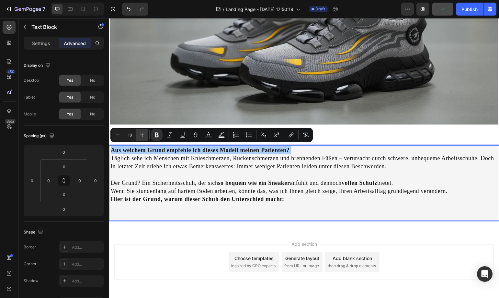
click at [140, 132] on icon "Editor contextual toolbar" at bounding box center [142, 135] width 6 height 6
type input "19"
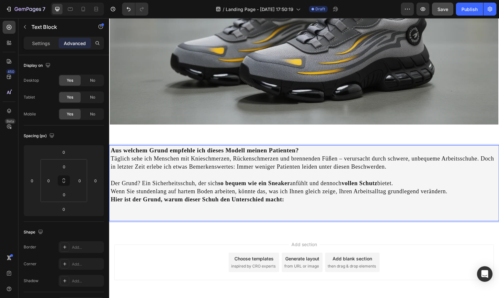
click at [160, 197] on strong "Hier ist der Grund, warum dieser Schuh den Unterschied macht:" at bounding box center [198, 199] width 174 height 6
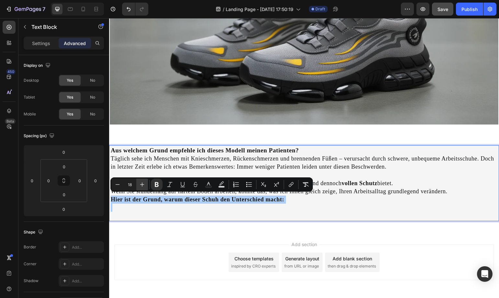
click at [145, 183] on icon "Editor contextual toolbar" at bounding box center [142, 184] width 6 height 6
type input "19"
click at [299, 213] on p "Rich Text Editor. Editing area: main" at bounding box center [304, 212] width 387 height 16
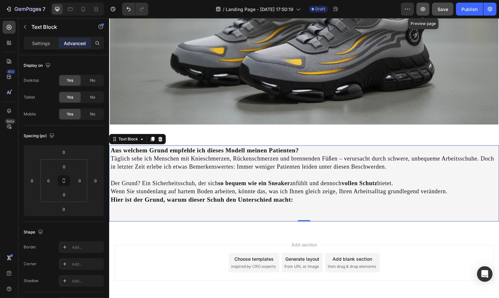
click at [429, 14] on button "button" at bounding box center [423, 9] width 13 height 13
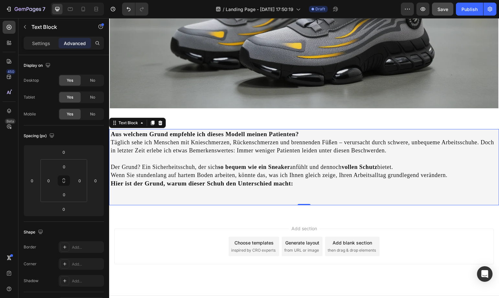
scroll to position [201, 0]
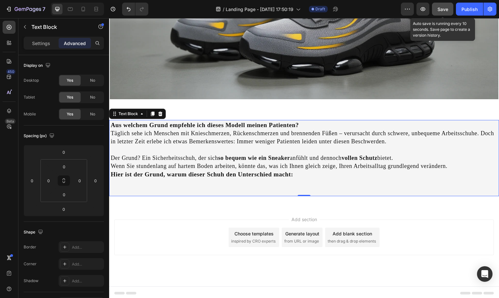
click at [438, 11] on span "Save" at bounding box center [443, 9] width 11 height 6
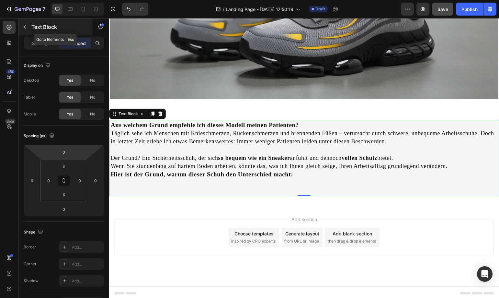
click at [25, 28] on icon "button" at bounding box center [24, 26] width 5 height 5
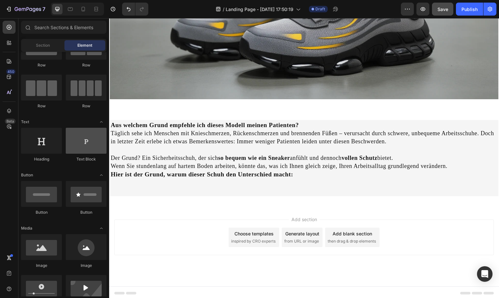
scroll to position [0, 0]
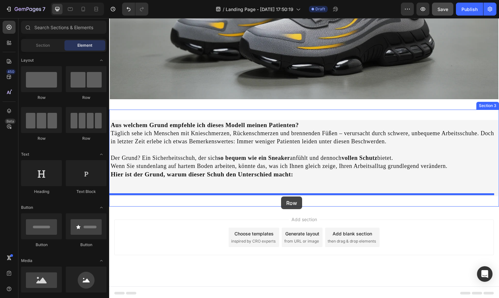
drag, startPoint x: 200, startPoint y: 98, endPoint x: 281, endPoint y: 196, distance: 127.9
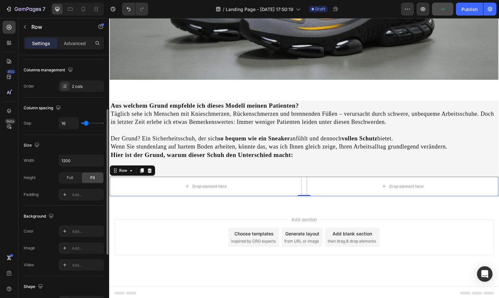
scroll to position [32, 0]
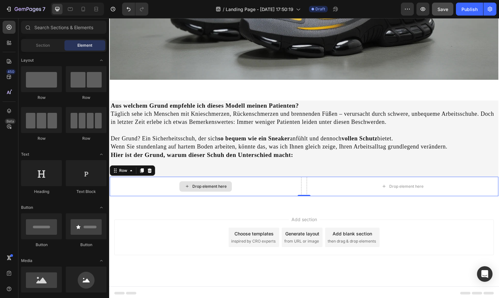
click at [214, 181] on div "Drop element here" at bounding box center [205, 186] width 52 height 10
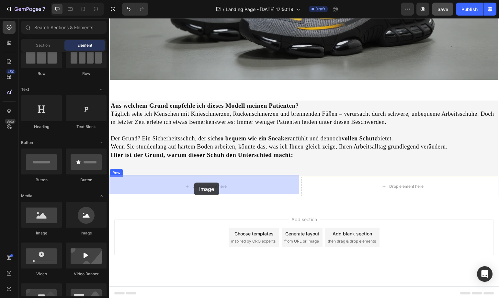
drag, startPoint x: 199, startPoint y: 241, endPoint x: 194, endPoint y: 182, distance: 59.2
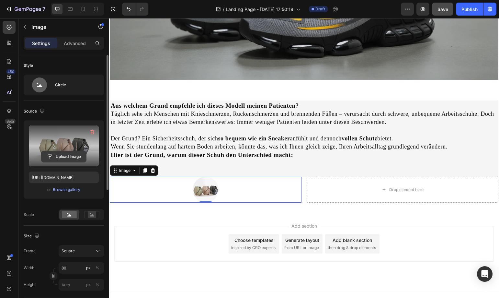
click at [59, 155] on input "file" at bounding box center [63, 156] width 45 height 11
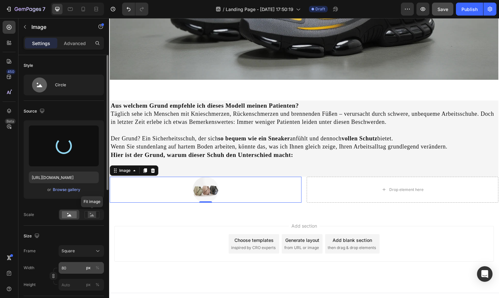
scroll to position [32, 0]
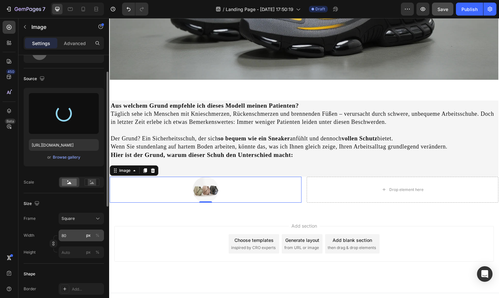
type input "[URL][DOMAIN_NAME]"
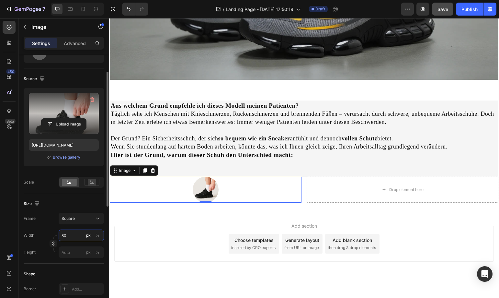
click at [71, 236] on input "80" at bounding box center [81, 235] width 45 height 12
type input "6"
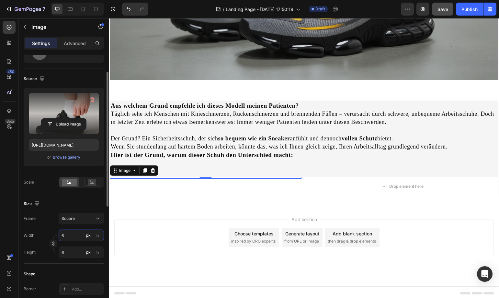
type input "60"
type input "600"
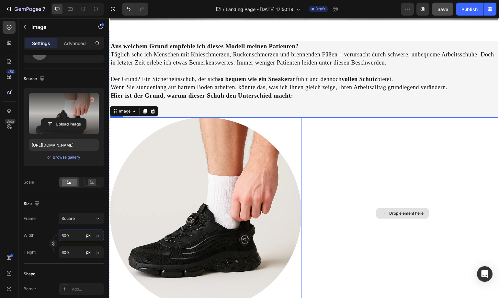
scroll to position [317, 0]
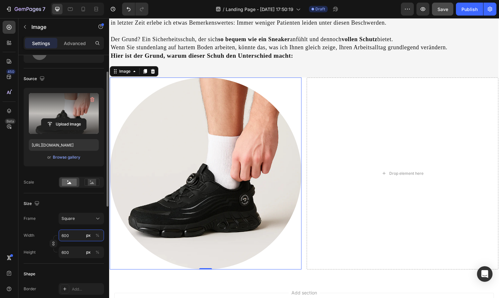
type input "60"
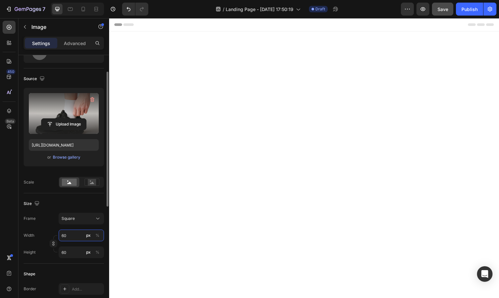
type input "6"
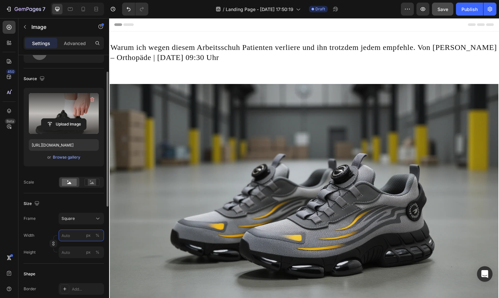
type input "6"
type input "64"
type input "640"
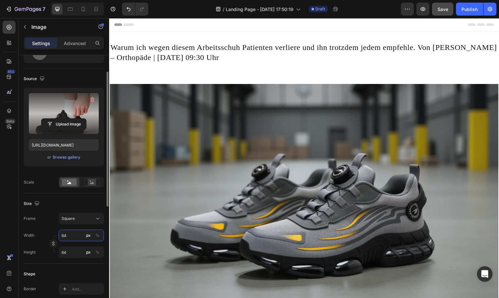
type input "640"
type input "6400"
type input "640"
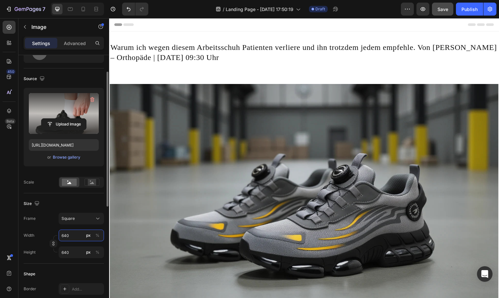
type input "64"
type input "6"
type input "4"
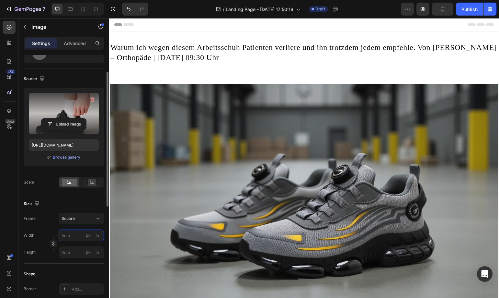
type input "4"
type input "40"
type input "400"
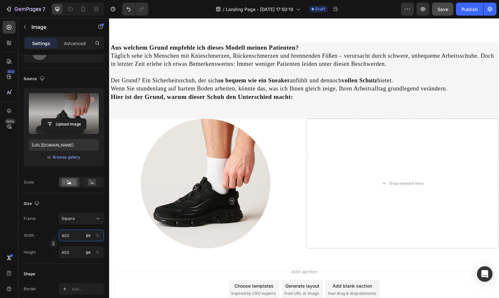
scroll to position [324, 0]
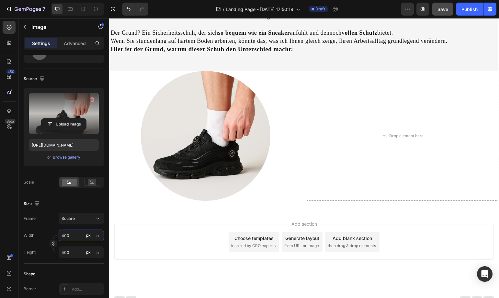
type input "400"
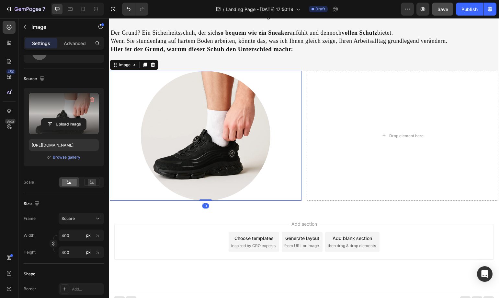
click at [231, 155] on img at bounding box center [206, 136] width 130 height 130
click at [88, 185] on icon at bounding box center [92, 182] width 15 height 7
click at [71, 184] on rect at bounding box center [69, 182] width 15 height 7
click at [92, 187] on div at bounding box center [92, 182] width 20 height 10
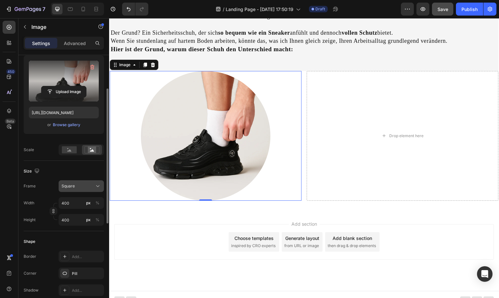
click at [93, 190] on button "Square" at bounding box center [81, 186] width 45 height 12
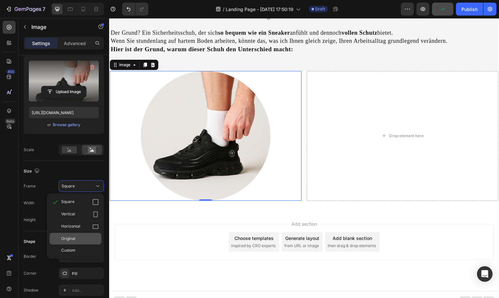
click at [78, 233] on div "Original" at bounding box center [76, 239] width 52 height 12
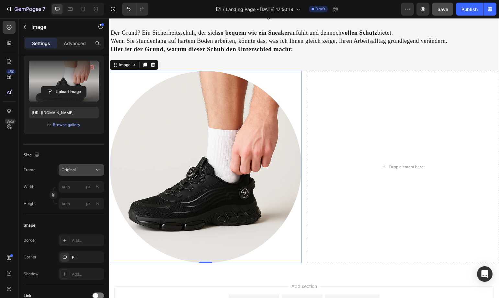
click at [99, 169] on icon at bounding box center [97, 170] width 3 height 2
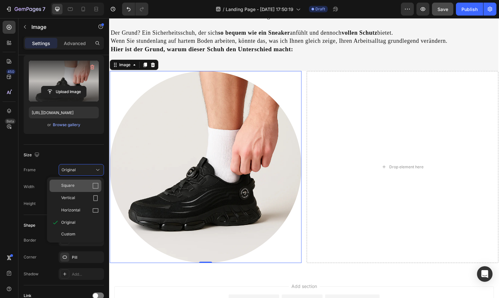
click at [86, 182] on div "Square" at bounding box center [76, 185] width 52 height 12
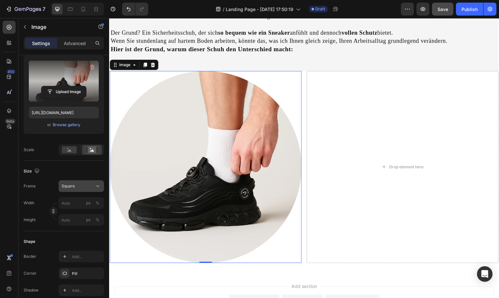
click at [93, 188] on div "Square" at bounding box center [82, 186] width 40 height 6
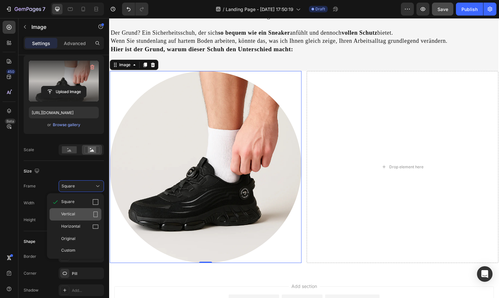
click at [90, 210] on div "Vertical" at bounding box center [76, 214] width 52 height 12
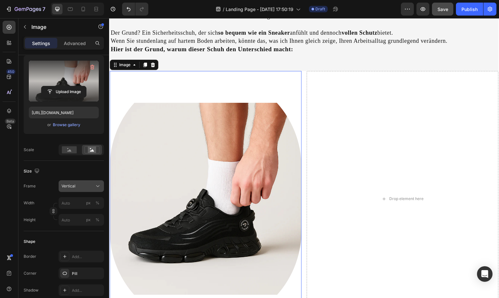
click at [94, 189] on div "Vertical" at bounding box center [82, 186] width 40 height 6
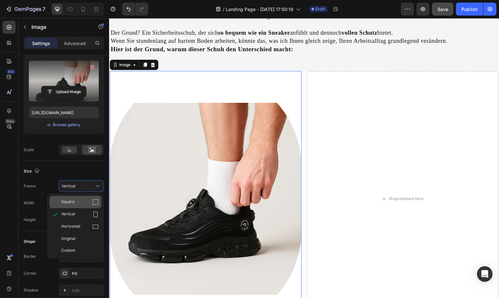
click at [96, 205] on icon at bounding box center [95, 202] width 6 height 6
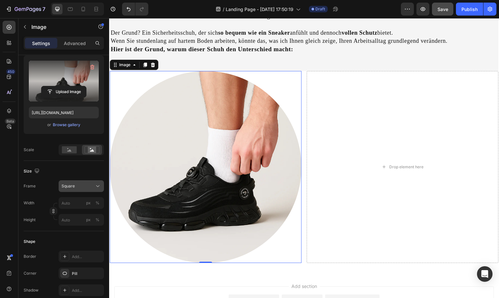
click at [96, 183] on icon at bounding box center [98, 186] width 6 height 6
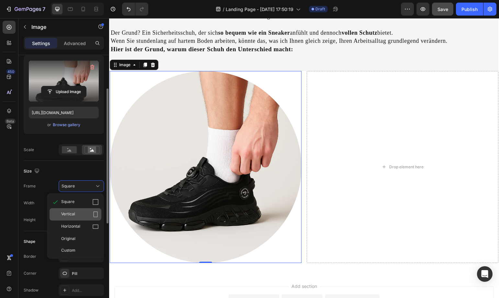
click at [87, 213] on div "Vertical" at bounding box center [80, 214] width 38 height 6
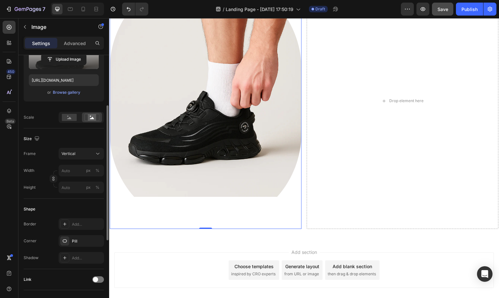
scroll to position [0, 0]
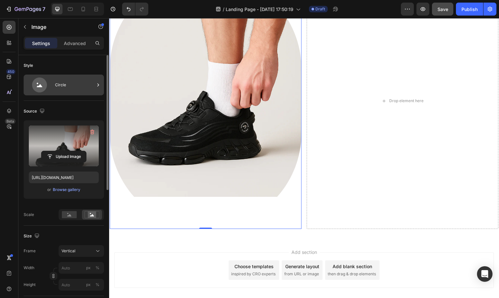
click at [45, 80] on icon at bounding box center [40, 84] width 26 height 15
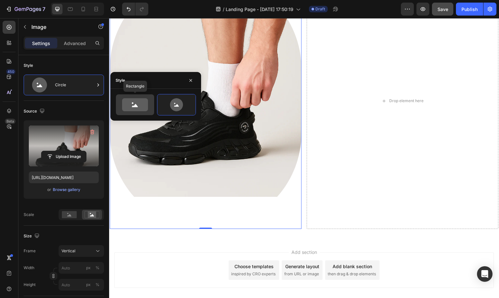
click at [129, 108] on icon at bounding box center [135, 104] width 26 height 13
type input "100"
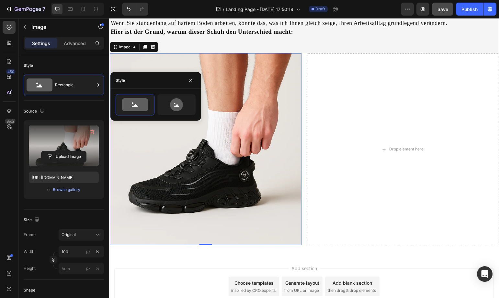
scroll to position [87, 0]
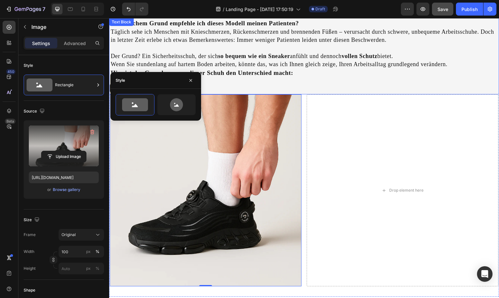
click at [355, 81] on p at bounding box center [304, 85] width 387 height 16
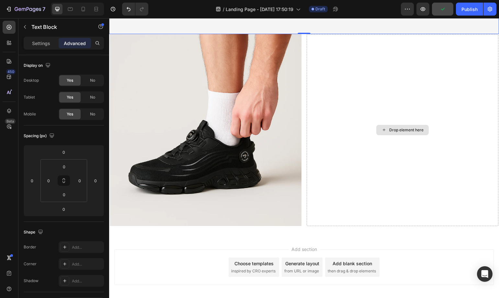
scroll to position [346, 0]
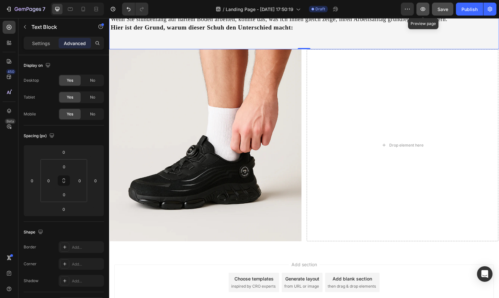
click at [420, 10] on icon "button" at bounding box center [423, 9] width 6 height 6
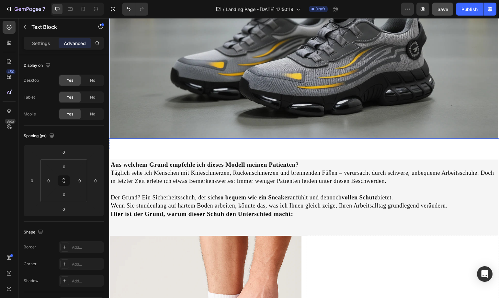
scroll to position [162, 0]
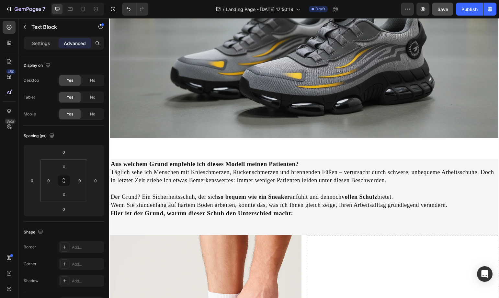
click at [262, 193] on strong "so bequem wie ein Sneaker" at bounding box center [254, 196] width 72 height 6
click at [448, 201] on p "Wenn Sie stundenlang auf hartem Boden arbeiten, könnte das, was ich Ihnen gleic…" at bounding box center [304, 205] width 387 height 8
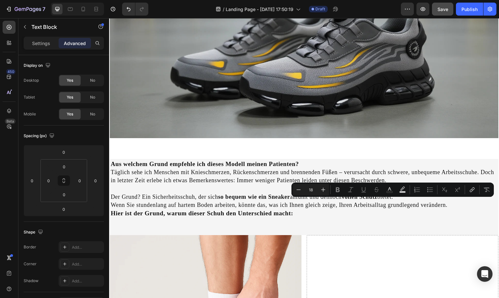
click at [448, 203] on p "Wenn Sie stundenlang auf hartem Boden arbeiten, könnte das, was ich Ihnen gleic…" at bounding box center [304, 205] width 387 height 8
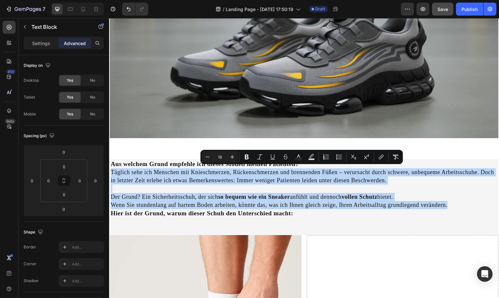
drag, startPoint x: 448, startPoint y: 203, endPoint x: 110, endPoint y: 173, distance: 339.6
click at [110, 173] on div "Aus welchem Grund empfehle ich dieses Modell meinen Patienten? Täglich sehe ich…" at bounding box center [304, 197] width 389 height 76
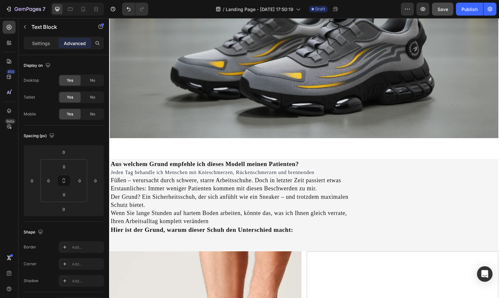
click at [315, 171] on p "Jeden Tag behandle ich Menschen mit Knieschmerzen, Rückenschmerzen und brennend…" at bounding box center [304, 172] width 387 height 8
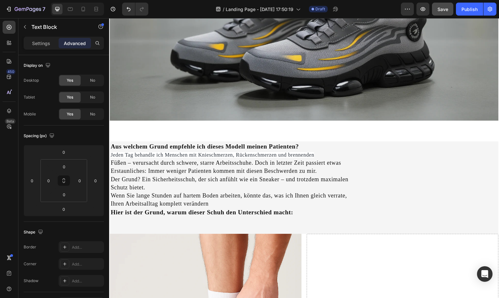
scroll to position [194, 0]
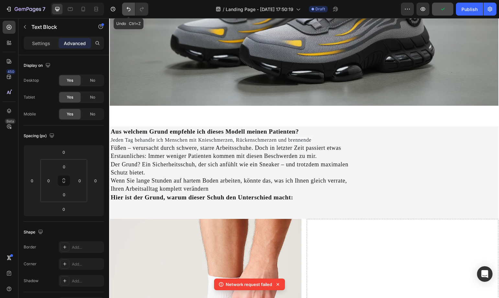
click at [124, 9] on button "Undo/Redo" at bounding box center [128, 9] width 13 height 13
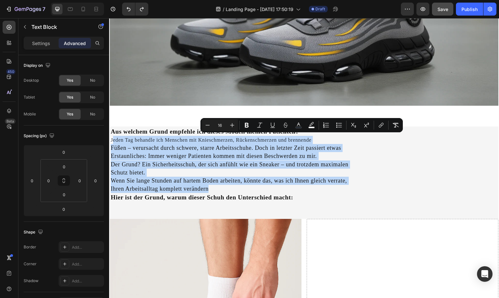
type input "19"
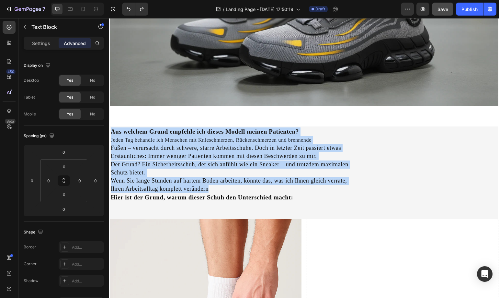
drag, startPoint x: 223, startPoint y: 187, endPoint x: 111, endPoint y: 132, distance: 124.9
click at [111, 132] on div "Aus welchem Grund empfehle ich dieses Modell meinen Patienten? Jeden Tag behand…" at bounding box center [304, 172] width 389 height 92
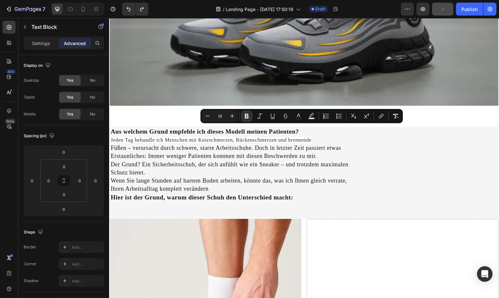
click at [305, 198] on p "Hier ist der Grund, warum dieser Schuh den Unterschied macht:" at bounding box center [304, 197] width 387 height 8
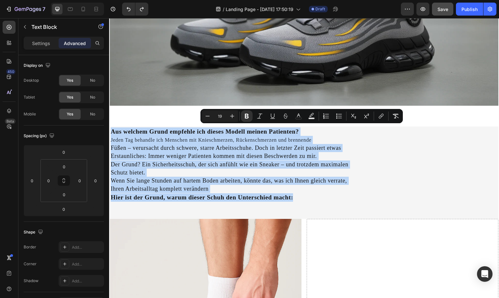
drag, startPoint x: 304, startPoint y: 192, endPoint x: 112, endPoint y: 130, distance: 201.2
click at [112, 130] on div "Aus welchem Grund empfehle ich dieses Modell meinen Patienten? Jeden Tag behand…" at bounding box center [304, 172] width 389 height 92
copy div "Aus welchem Grund empfehle ich dieses Modell meinen Patienten? Jeden Tag behand…"
click at [111, 148] on p "Füßen – verursacht durch schwere, starre Arbeitsschuhe. Doch in letzter Zeit pa…" at bounding box center [304, 148] width 387 height 8
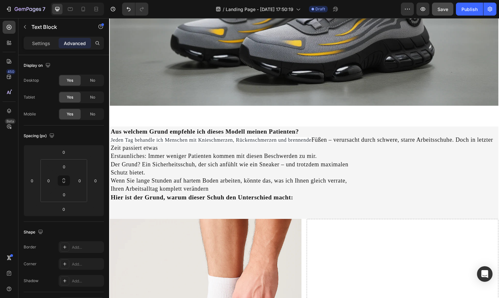
click at [328, 202] on p "Rich Text Editor. Editing area: main" at bounding box center [304, 210] width 387 height 16
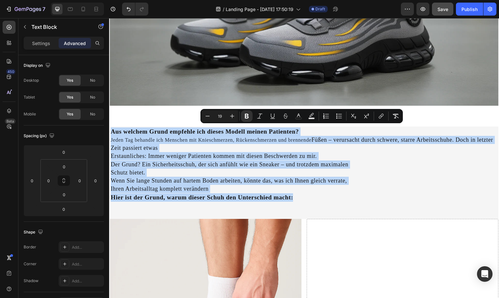
drag, startPoint x: 317, startPoint y: 196, endPoint x: 218, endPoint y: 151, distance: 108.9
click at [109, 133] on html "Header Image Section 2 Aus welchem Grund empfehle ich dieses Modell meinen Pati…" at bounding box center [304, 169] width 390 height 690
copy div "Aus welchem Grund empfehle ich dieses Modell meinen Patienten? Jeden Tag behand…"
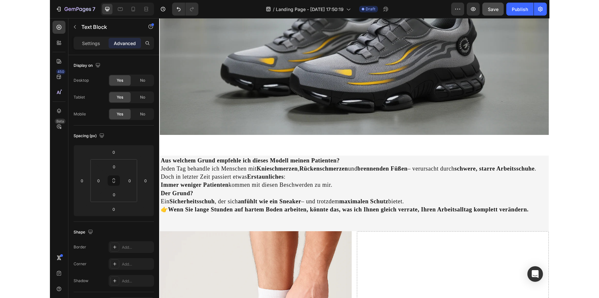
scroll to position [162, 0]
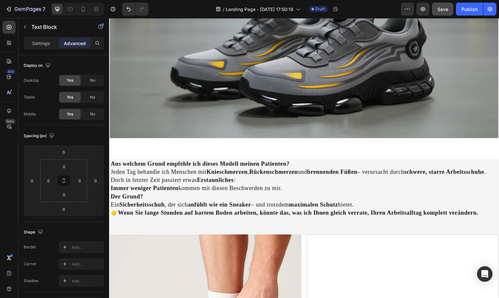
click at [120, 216] on p "👉 Wenn Sie lange Stunden auf hartem Boden arbeiten, könnte das, was ich Ihnen g…" at bounding box center [304, 213] width 387 height 8
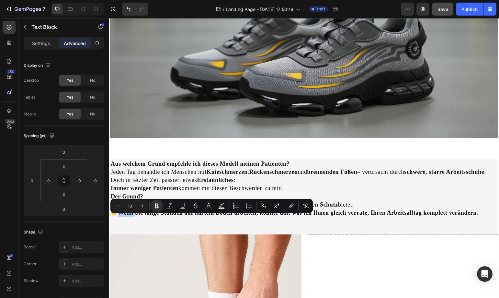
click at [120, 217] on p "👉 Wenn Sie lange Stunden auf hartem Boden arbeiten, könnte das, was ich Ihnen g…" at bounding box center [304, 213] width 387 height 8
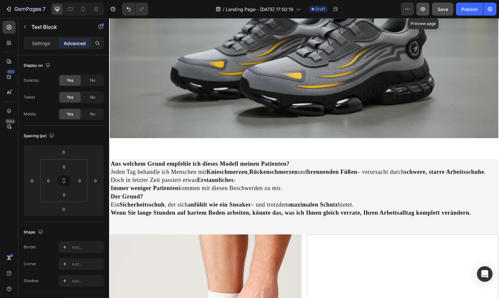
click at [428, 14] on button "button" at bounding box center [423, 9] width 13 height 13
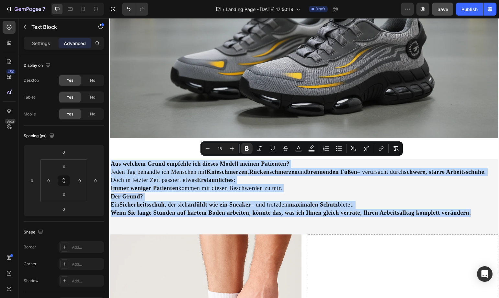
drag, startPoint x: 477, startPoint y: 222, endPoint x: 217, endPoint y: 182, distance: 262.3
click at [109, 165] on html "Header Image Section 2 Aus welchem Grund empfehle ich dieses Modell meinen Pati…" at bounding box center [304, 193] width 390 height 674
click at [127, 149] on div "Aus welchem Grund empfehle ich dieses Modell meinen Patienten? Jeden Tag behand…" at bounding box center [304, 292] width 390 height 288
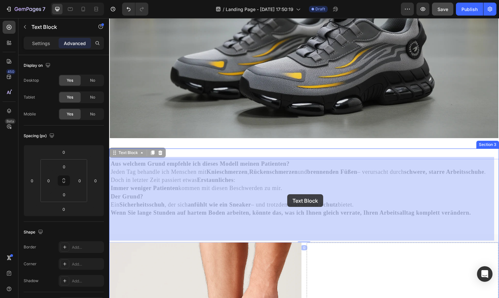
drag, startPoint x: 473, startPoint y: 218, endPoint x: 288, endPoint y: 194, distance: 186.9
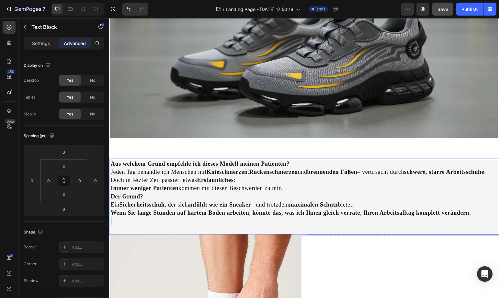
click at [476, 217] on p "Wenn Sie lange Stunden auf hartem Boden arbeiten, könnte das, was ich Ihnen gle…" at bounding box center [304, 213] width 387 height 8
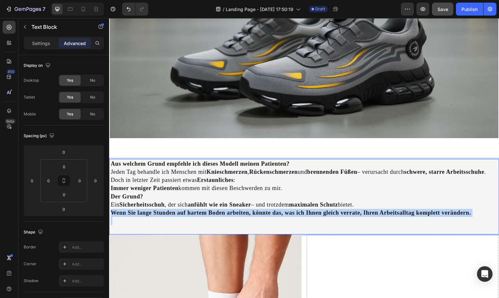
click at [476, 217] on p "Wenn Sie lange Stunden auf hartem Boden arbeiten, könnte das, was ich Ihnen gle…" at bounding box center [304, 213] width 387 height 8
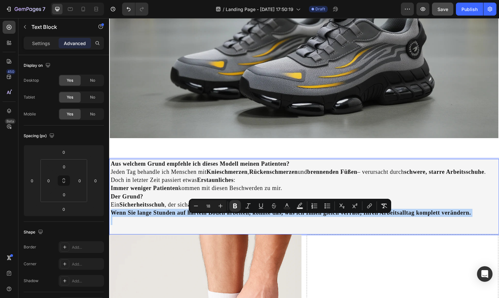
click at [476, 217] on p "Wenn Sie lange Stunden auf hartem Boden arbeiten, könnte das, was ich Ihnen gle…" at bounding box center [304, 213] width 387 height 8
click at [472, 217] on p "Wenn Sie lange Stunden auf hartem Boden arbeiten, könnte das, was ich Ihnen gle…" at bounding box center [304, 213] width 387 height 8
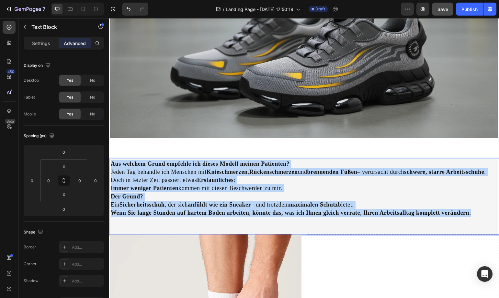
drag, startPoint x: 471, startPoint y: 217, endPoint x: 110, endPoint y: 161, distance: 365.9
click at [110, 161] on div "Aus welchem Grund empfehle ich dieses Modell meinen Patienten? Jeden Tag behand…" at bounding box center [304, 196] width 389 height 75
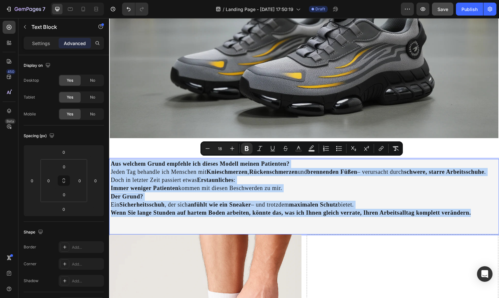
copy div "Aus welchem Grund empfehle ich dieses Modell meinen Patienten? Jeden Tag behand…"
click at [251, 216] on strong "Wenn Sie lange Stunden auf hartem Boden arbeiten, könnte das, was ich Ihnen gle…" at bounding box center [291, 212] width 360 height 6
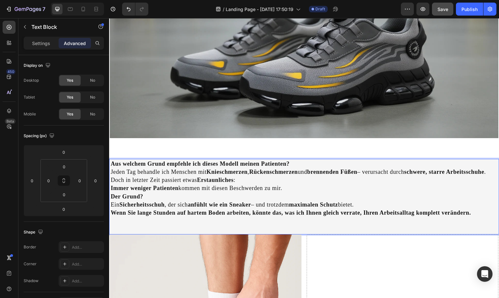
click at [387, 216] on strong "Wenn Sie lange Stunden auf hartem Boden arbeiten, könnte das, was ich Ihnen gle…" at bounding box center [291, 212] width 360 height 6
click at [391, 216] on strong "Wenn Sie lange Stunden auf hartem Boden arbeiten, könnte das, was ich Ihnen gle…" at bounding box center [291, 212] width 360 height 6
click at [417, 216] on strong "Wenn Sie lange Stunden auf hartem Boden arbeiten, könnte das, was ich Ihnen gle…" at bounding box center [291, 212] width 360 height 6
click at [472, 217] on p "Wenn Sie lange Stunden auf hartem Boden arbeiten, könnte das, was ich Ihnen gle…" at bounding box center [304, 213] width 387 height 8
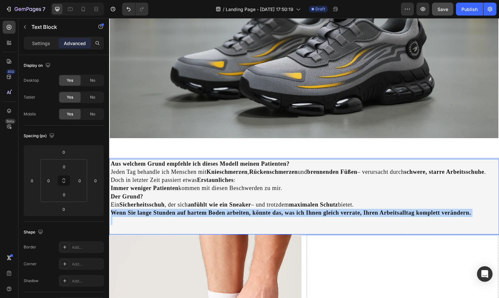
click at [472, 217] on p "Wenn Sie lange Stunden auf hartem Boden arbeiten, könnte das, was ich Ihnen gle…" at bounding box center [304, 213] width 387 height 8
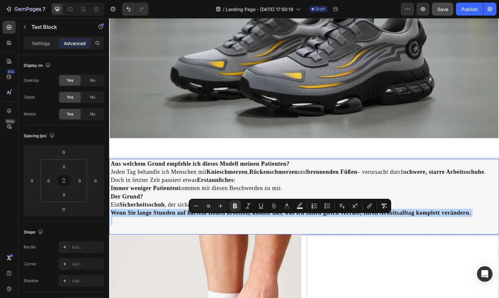
click at [472, 217] on p "Wenn Sie lange Stunden auf hartem Boden arbeiten, könnte das, was ich Ihnen gle…" at bounding box center [304, 213] width 387 height 8
click at [469, 216] on strong "Wenn Sie lange Stunden auf hartem Boden arbeiten, könnte das, was ich Ihnen gle…" at bounding box center [291, 212] width 360 height 6
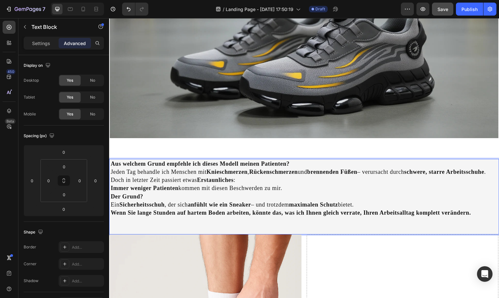
click at [476, 217] on p "Wenn Sie lange Stunden auf hartem Boden arbeiten, könnte das, was ich Ihnen gle…" at bounding box center [304, 213] width 387 height 8
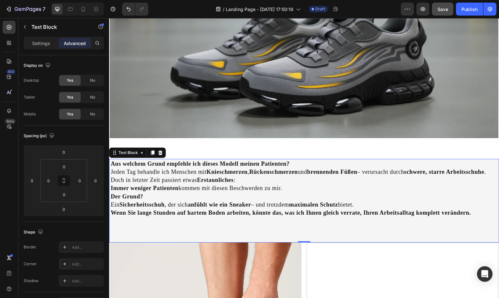
click at [155, 225] on p "Rich Text Editor. Editing area: main" at bounding box center [304, 221] width 387 height 8
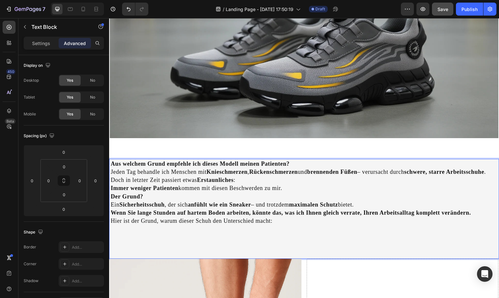
click at [263, 225] on p "Hier ist der Grund, warum dieser Schuh den Unterschied macht:" at bounding box center [304, 221] width 387 height 8
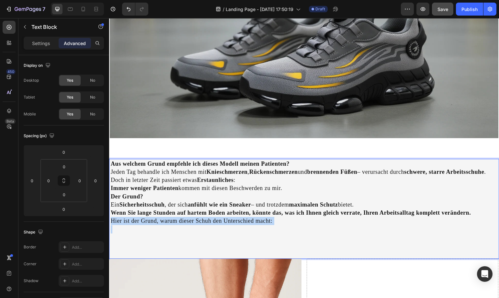
click at [263, 225] on p "Hier ist der Grund, warum dieser Schuh den Unterschied macht:" at bounding box center [304, 221] width 387 height 8
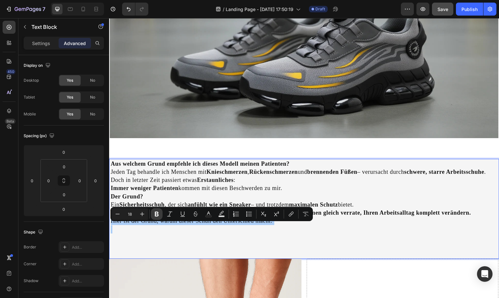
click at [156, 216] on icon "Editor contextual toolbar" at bounding box center [157, 214] width 4 height 5
click at [138, 213] on button "Plus" at bounding box center [142, 214] width 12 height 12
type input "19"
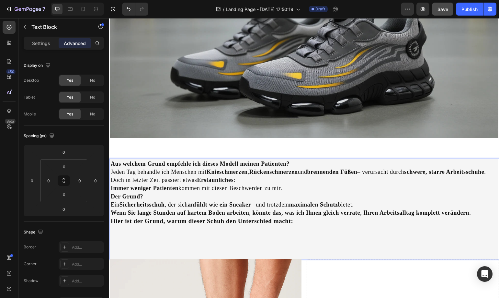
click at [244, 242] on p "Rich Text Editor. Editing area: main" at bounding box center [304, 233] width 387 height 16
click at [286, 242] on p "Rich Text Editor. Editing area: main" at bounding box center [304, 233] width 387 height 16
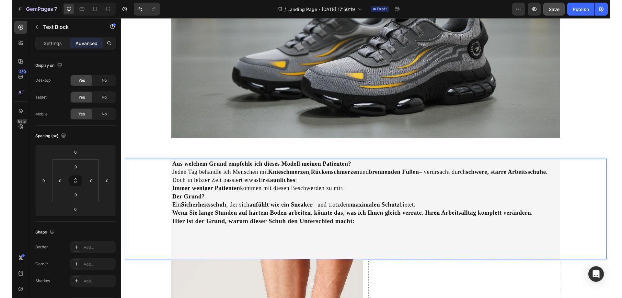
scroll to position [164, 0]
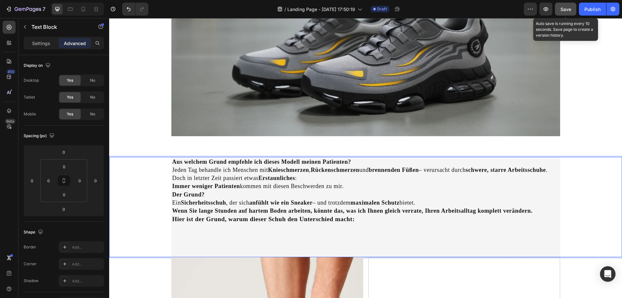
click at [562, 6] on div "Save" at bounding box center [565, 9] width 11 height 7
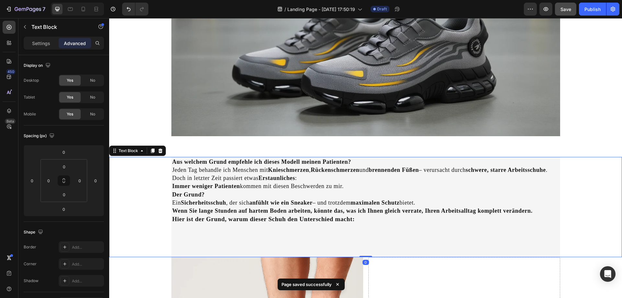
drag, startPoint x: 363, startPoint y: 255, endPoint x: 360, endPoint y: 225, distance: 29.9
click at [360, 225] on div "Aus welchem Grund empfehle ich dieses Modell meinen Patienten? Jeden Tag behand…" at bounding box center [365, 207] width 513 height 100
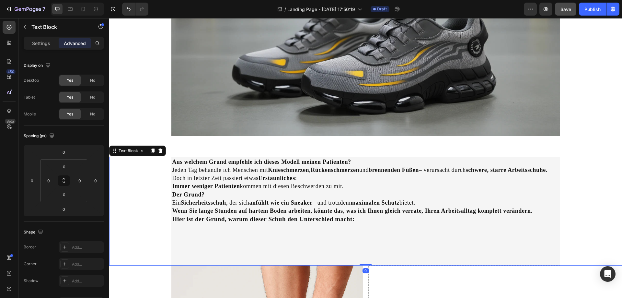
click at [361, 239] on p "Rich Text Editor. Editing area: main" at bounding box center [365, 236] width 387 height 25
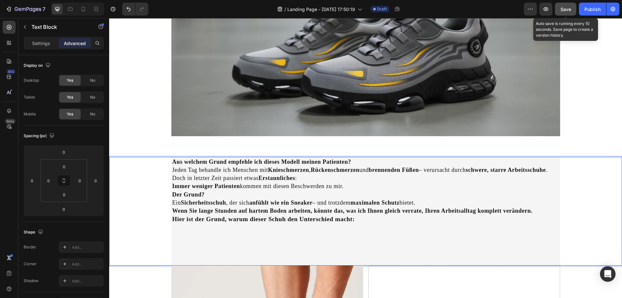
click at [563, 11] on span "Save" at bounding box center [565, 9] width 11 height 6
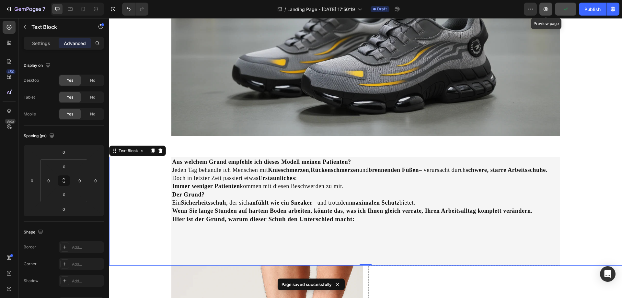
click at [541, 14] on button "button" at bounding box center [545, 9] width 13 height 13
